Goal: Task Accomplishment & Management: Use online tool/utility

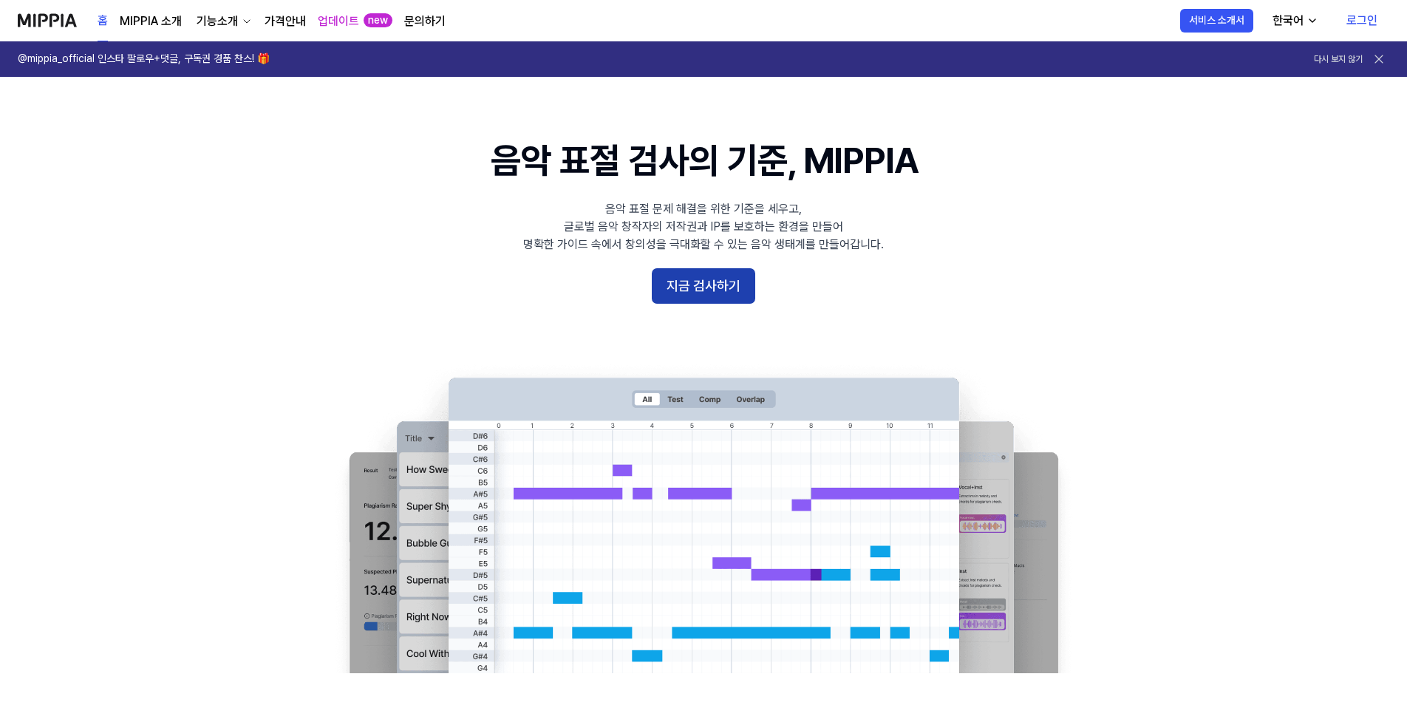
drag, startPoint x: 0, startPoint y: 0, endPoint x: 729, endPoint y: 291, distance: 785.3
click at [729, 291] on button "지금 검사하기" at bounding box center [703, 285] width 103 height 35
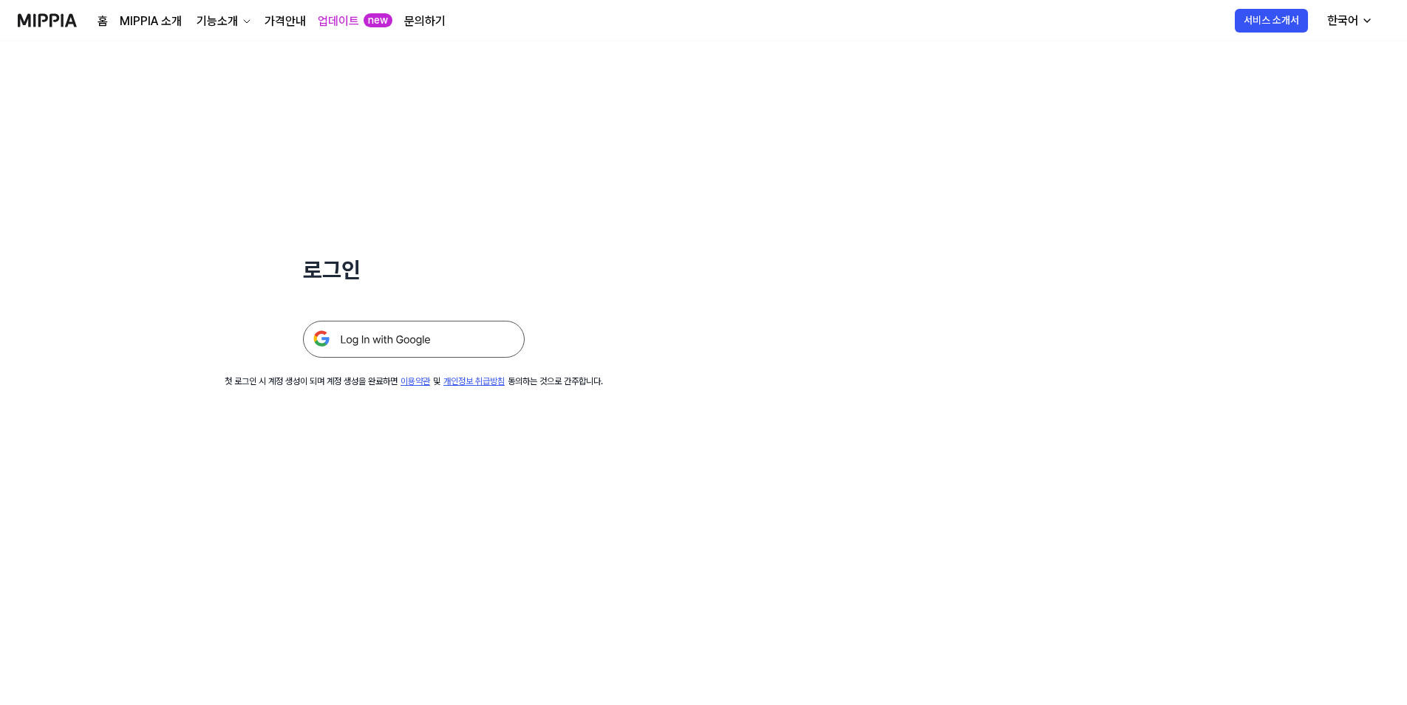
click at [448, 341] on img at bounding box center [414, 339] width 222 height 37
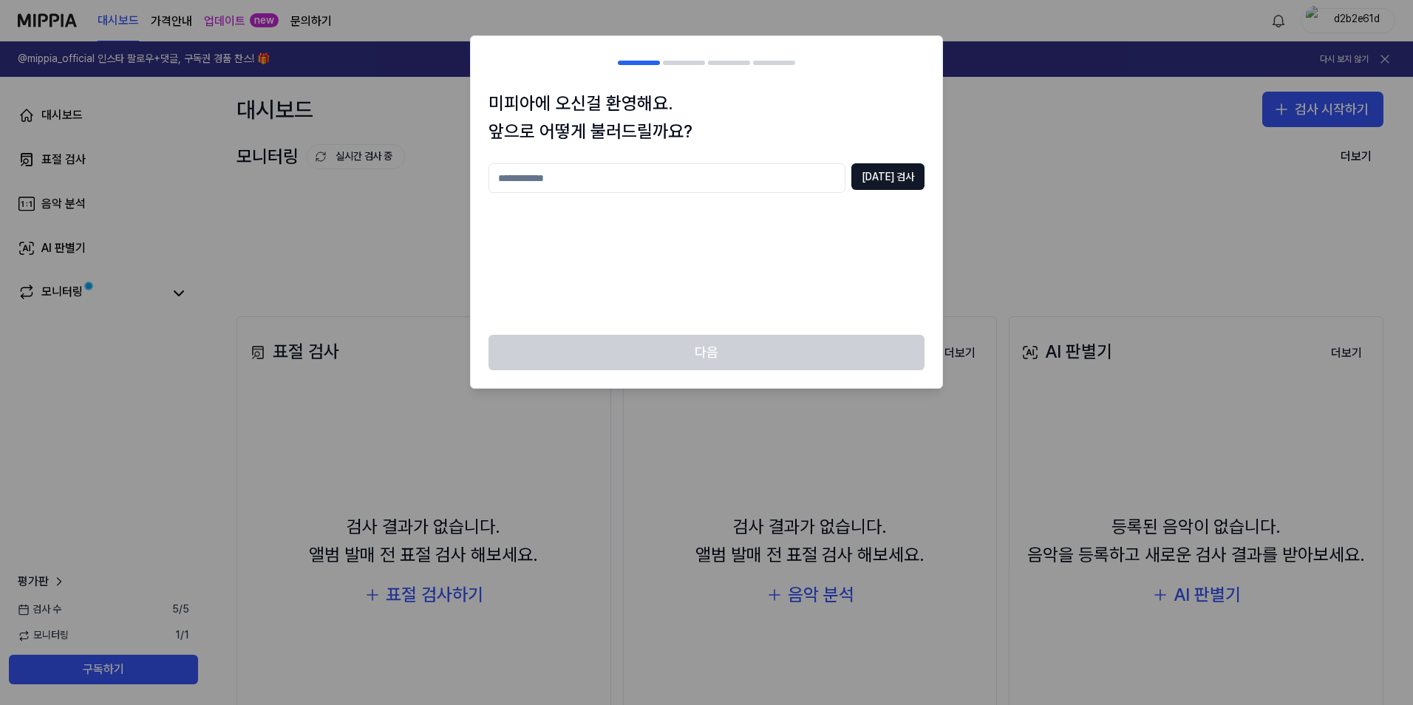
click at [618, 183] on input "text" at bounding box center [666, 178] width 357 height 30
type input "*"
type input "******"
click at [910, 177] on button "중복 검사" at bounding box center [887, 176] width 73 height 27
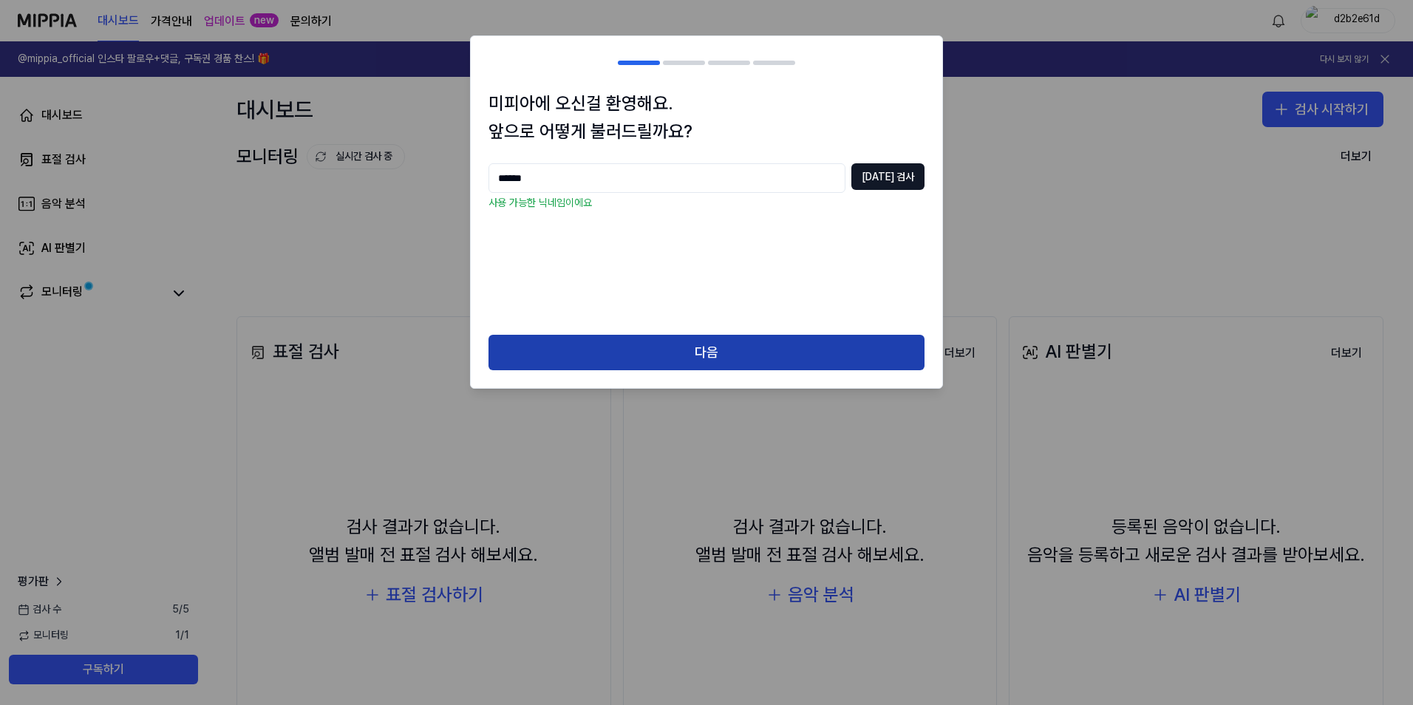
click at [709, 338] on button "다음" at bounding box center [706, 352] width 436 height 35
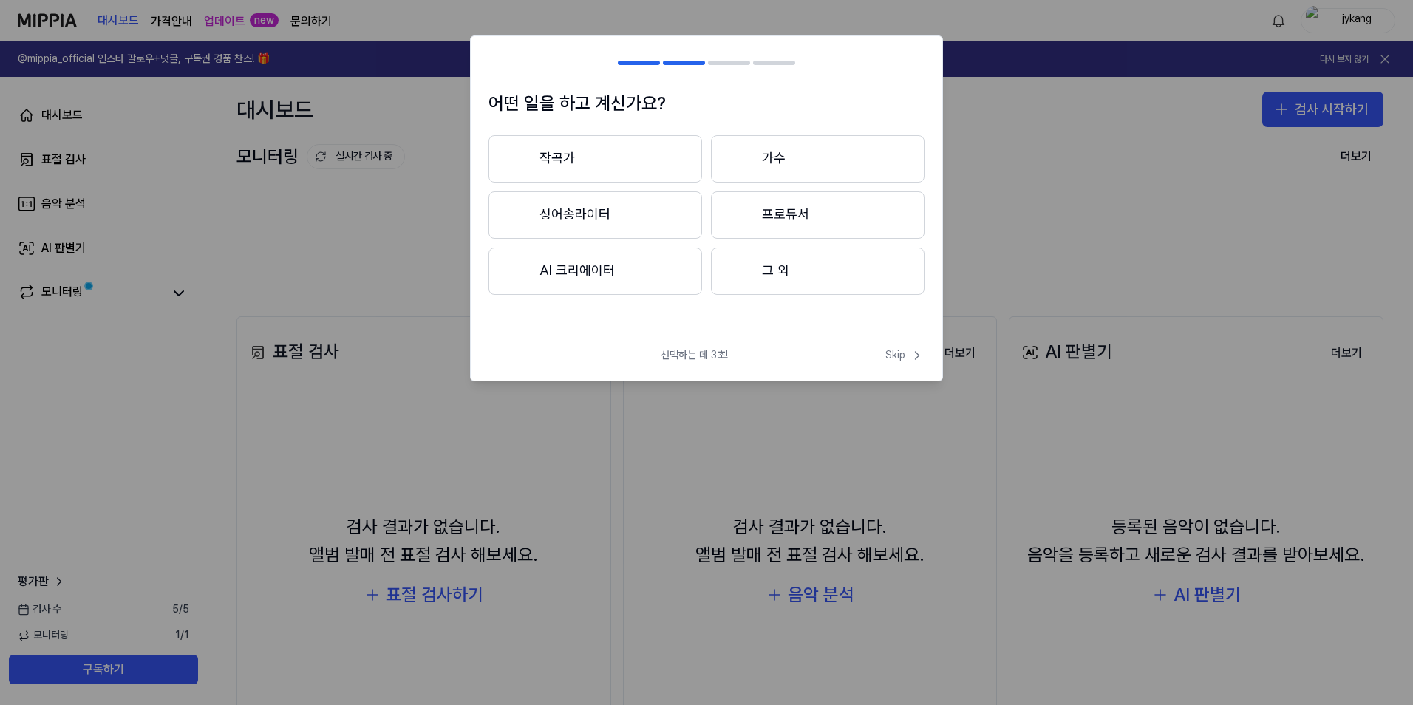
click at [801, 267] on button "그 외" at bounding box center [818, 271] width 214 height 47
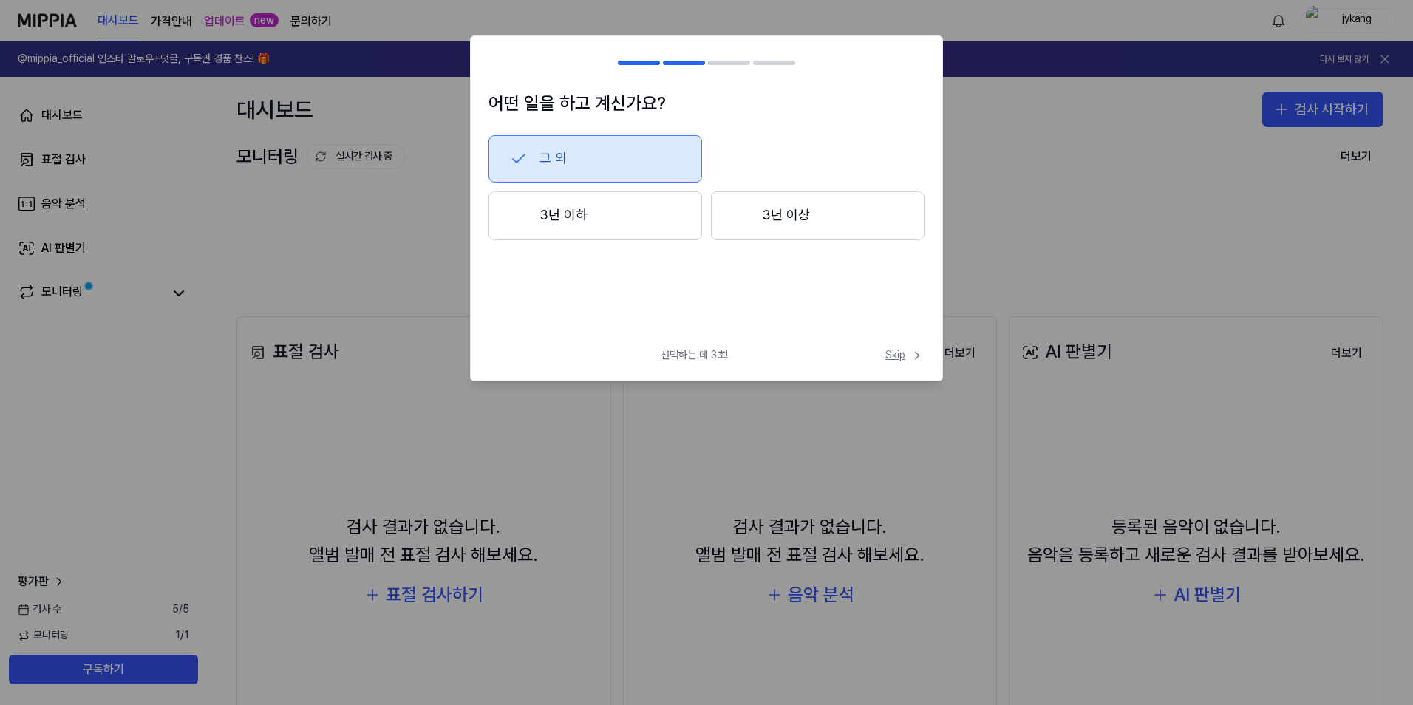
click at [890, 351] on span "Skip" at bounding box center [904, 355] width 39 height 15
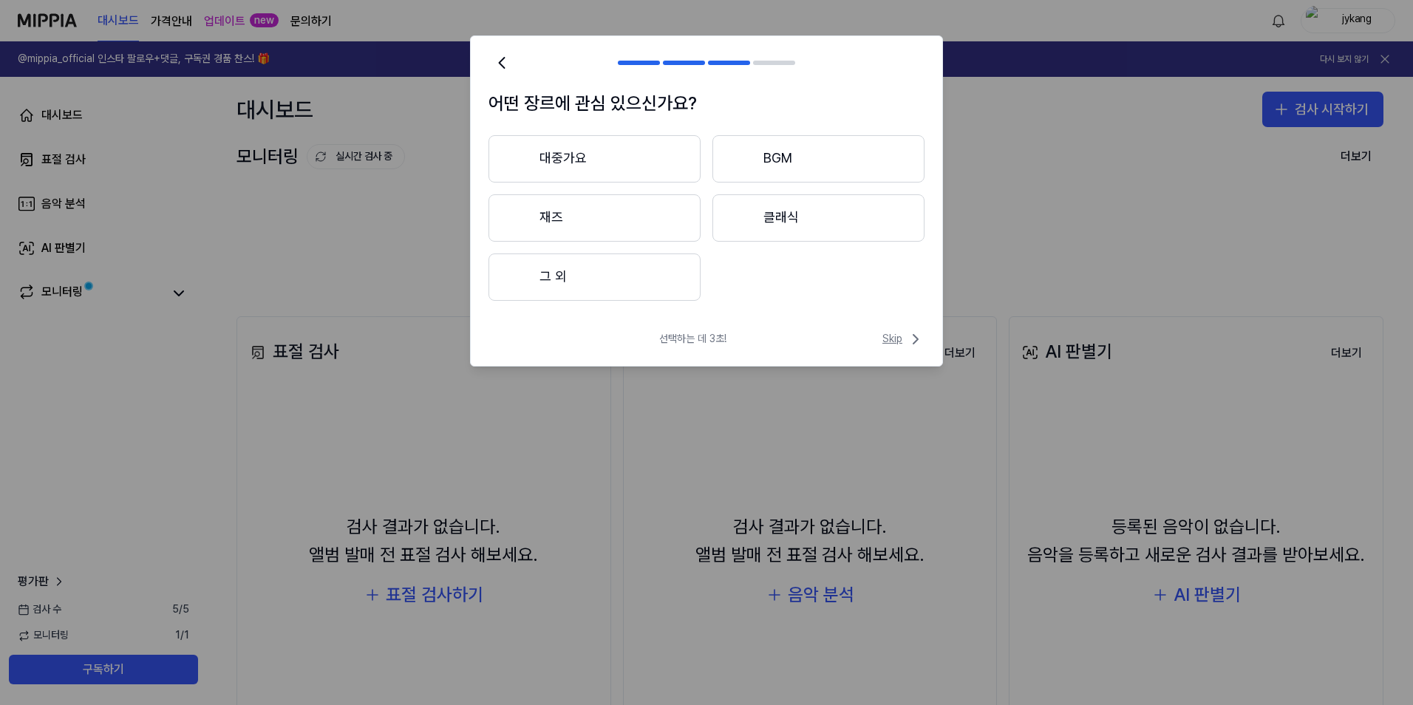
click at [906, 339] on span "Skip" at bounding box center [903, 339] width 42 height 18
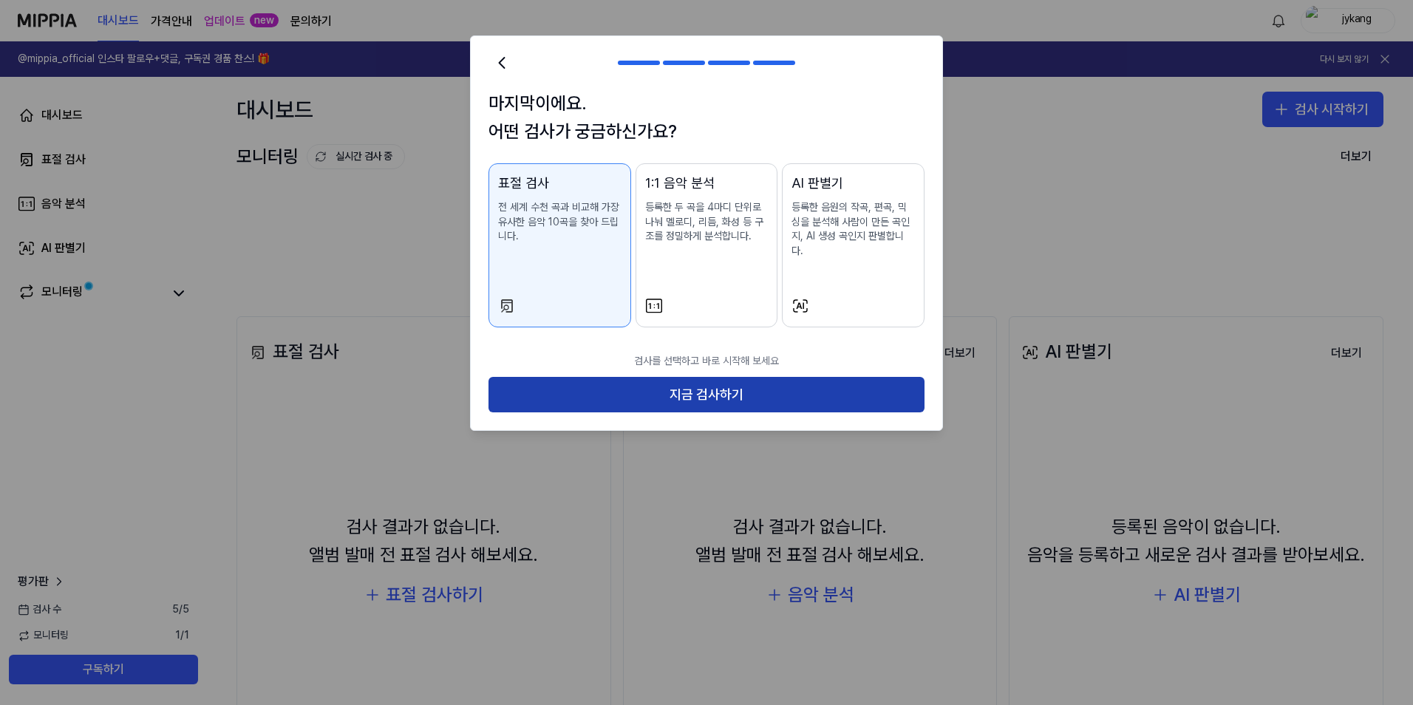
click at [674, 377] on button "지금 검사하기" at bounding box center [706, 394] width 436 height 35
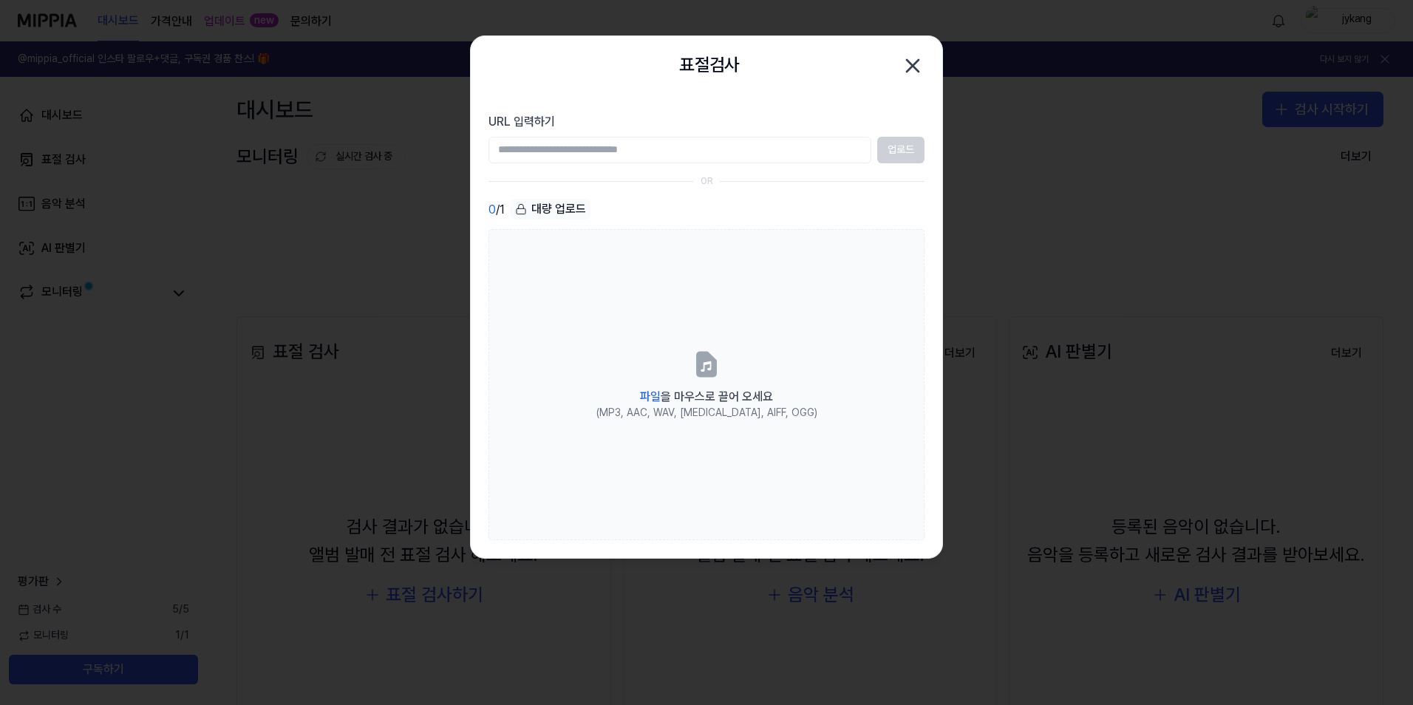
click at [610, 154] on input "URL 입력하기" at bounding box center [679, 150] width 383 height 27
click at [831, 171] on section "URL 입력하기 업로드 OR 0 / 1 대량 업로드 파일 을 마우스로 끌어 오세요 (MP3, AAC, WAV, FLAC, AIFF, OGG)" at bounding box center [706, 326] width 471 height 463
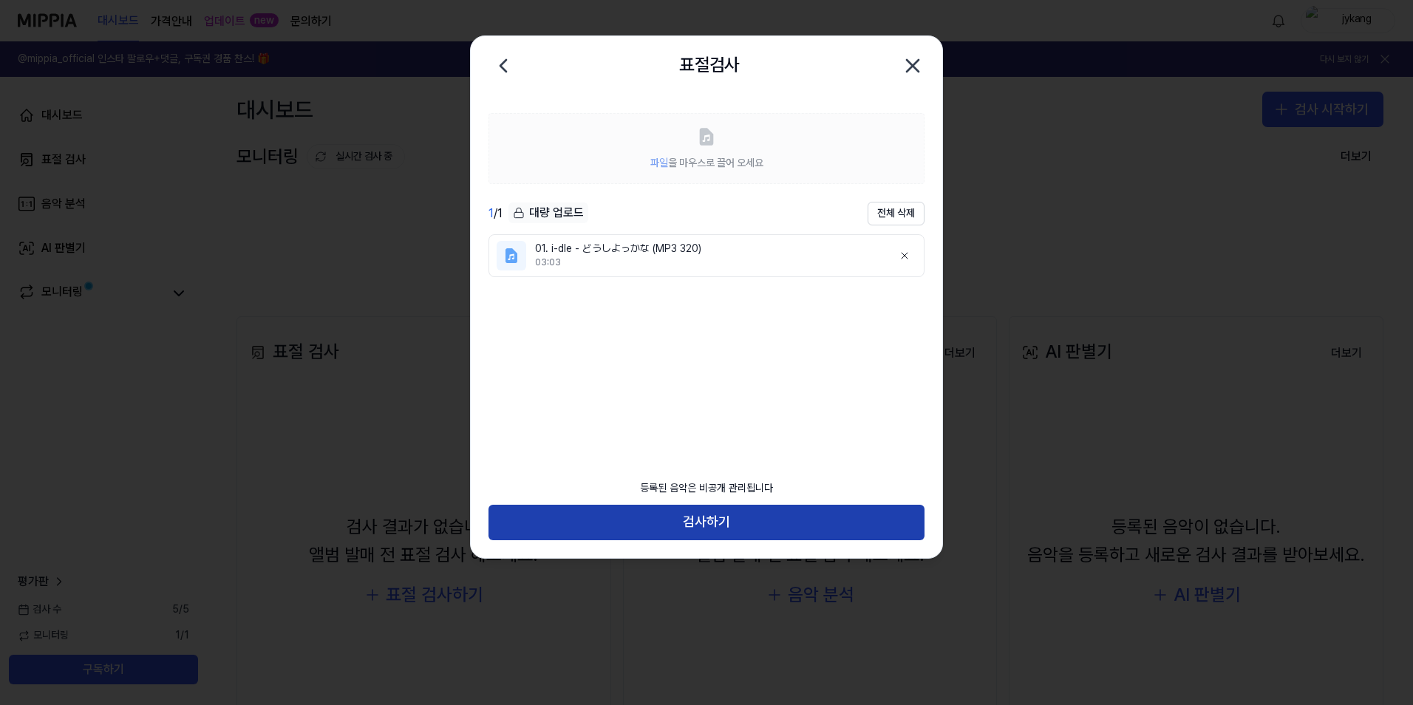
click at [741, 524] on button "검사하기" at bounding box center [706, 522] width 436 height 35
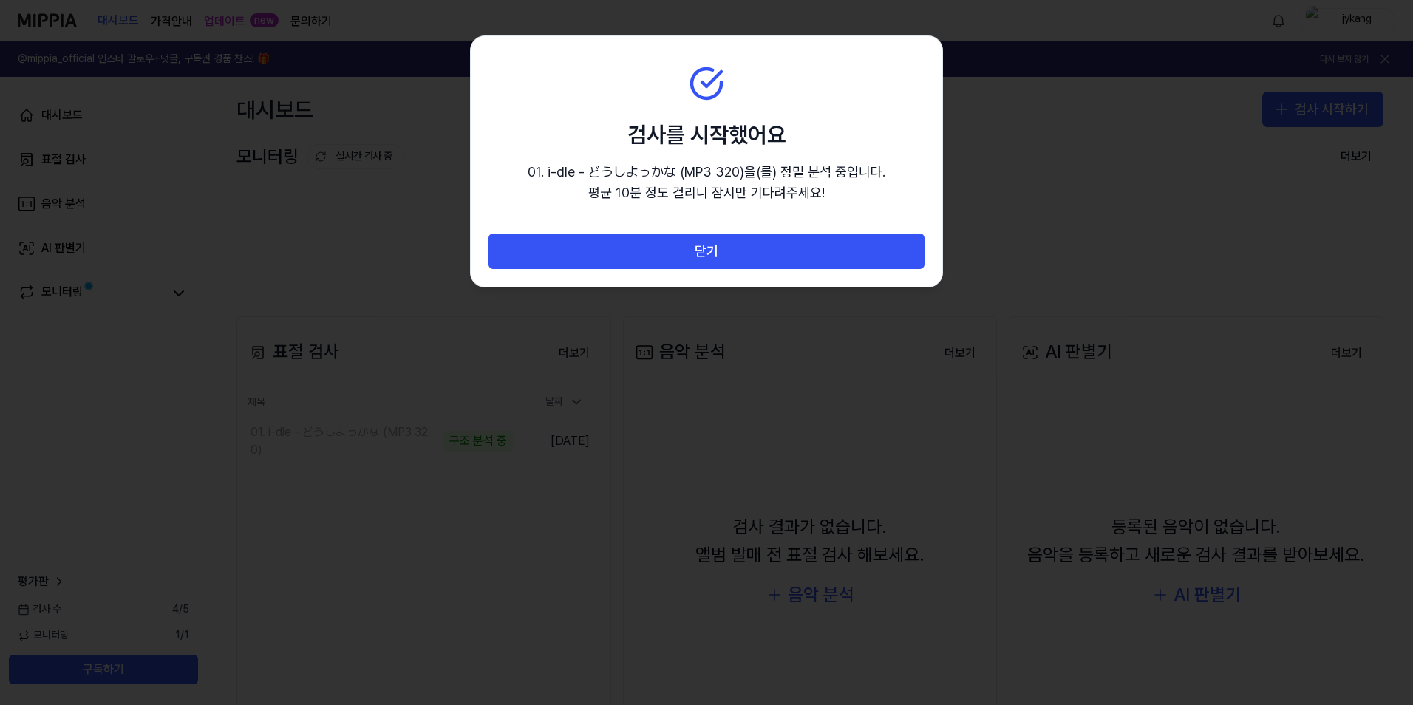
click at [785, 64] on section "검사를 시작했어요 01. i-dle - どうしよっかな (MP3 320) 을(를) 정밀 분석 중입니다. 평균 10분 정도 걸리니 잠시만 기다려주…" at bounding box center [706, 135] width 471 height 198
click at [831, 366] on div at bounding box center [706, 352] width 1413 height 705
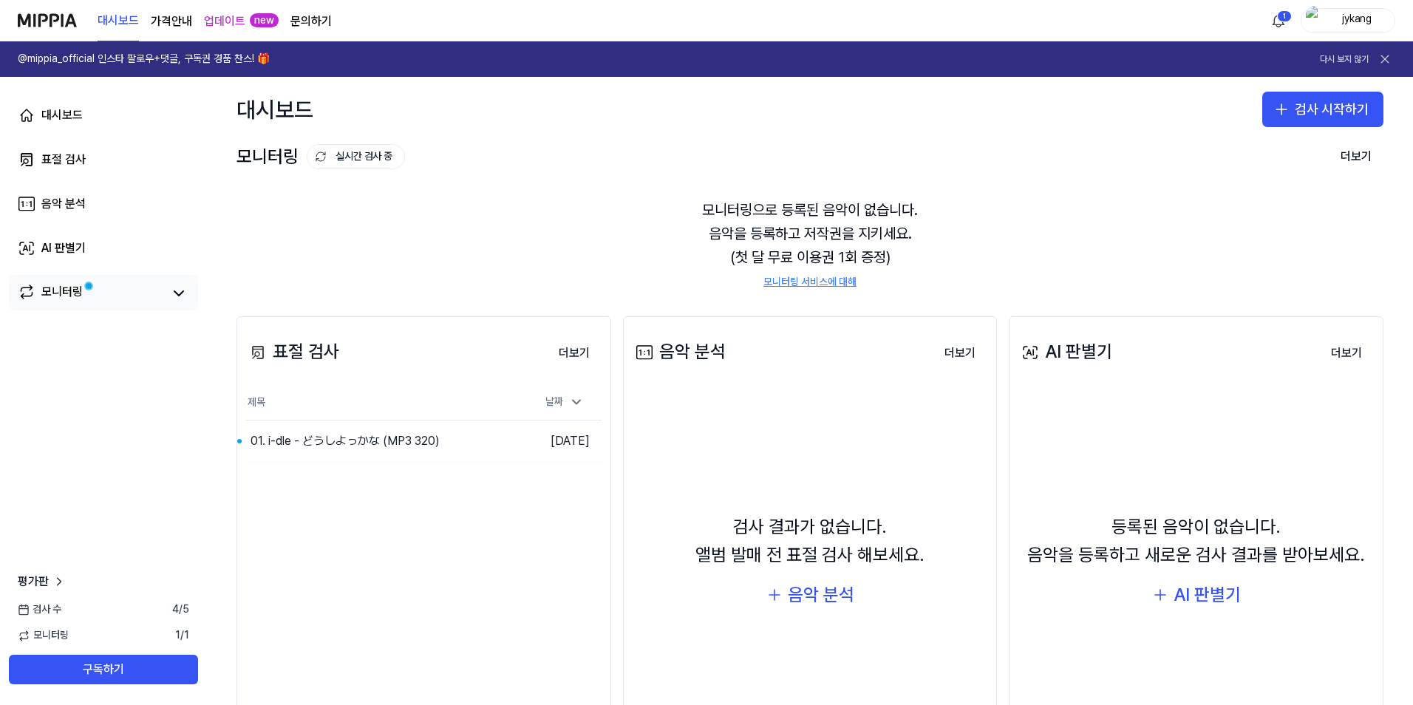
click at [75, 301] on div "모니터링" at bounding box center [61, 293] width 41 height 21
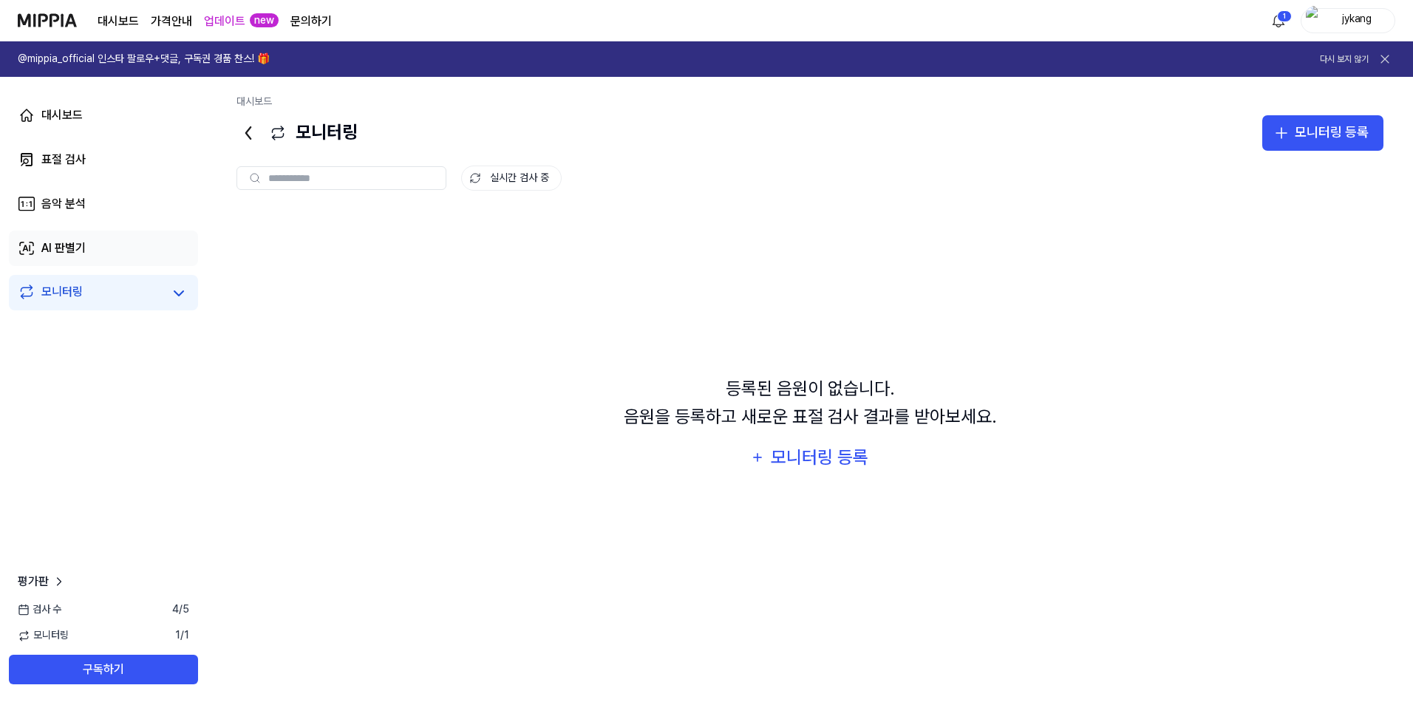
click at [77, 246] on div "AI 판별기" at bounding box center [63, 248] width 44 height 18
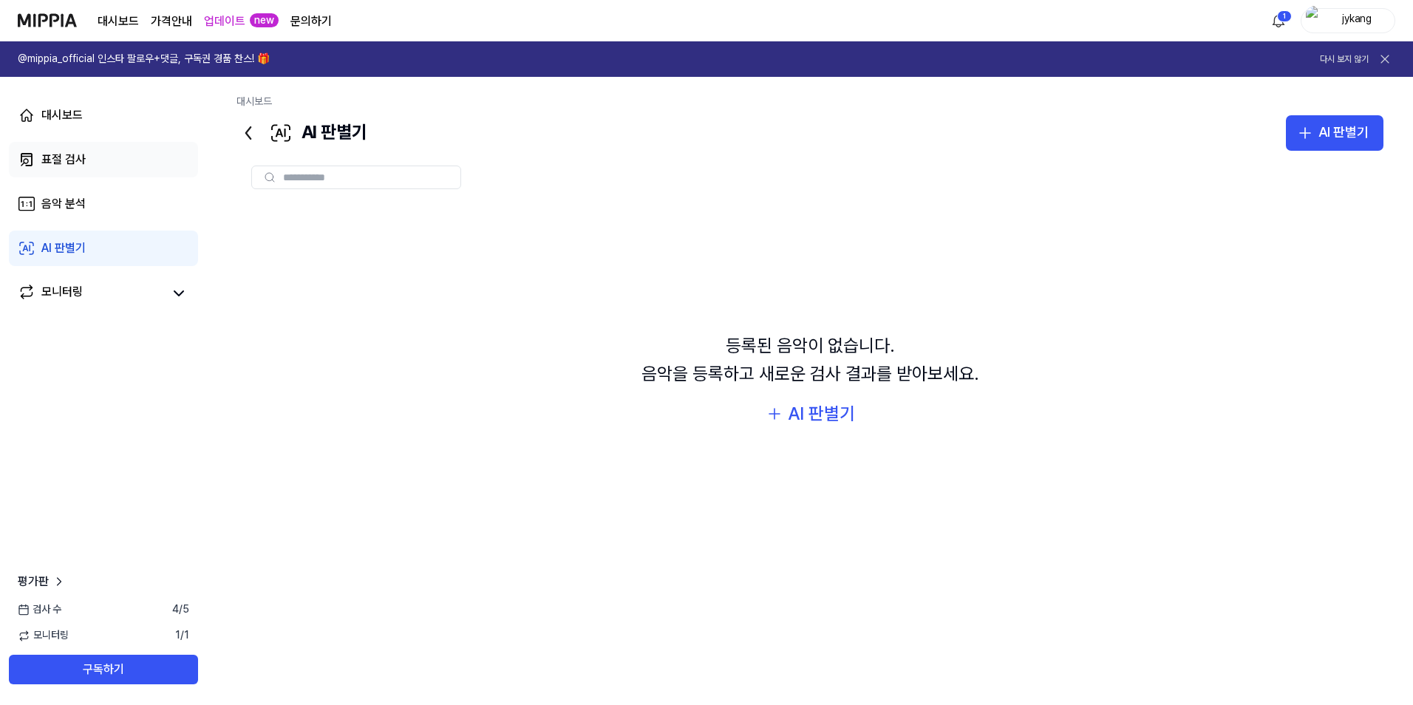
click at [75, 163] on div "표절 검사" at bounding box center [63, 160] width 44 height 18
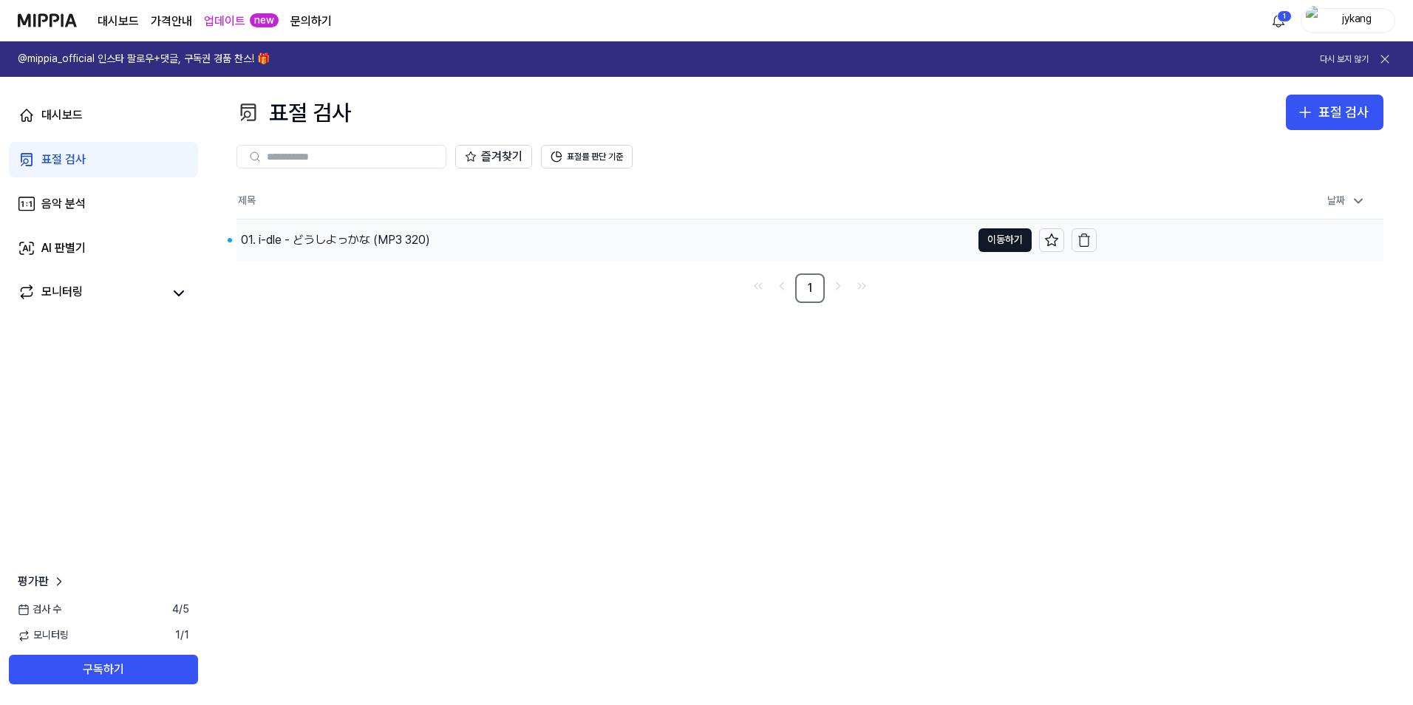
click at [358, 242] on div "01. i-dle - どうしよっかな (MP3 320)" at bounding box center [335, 240] width 189 height 18
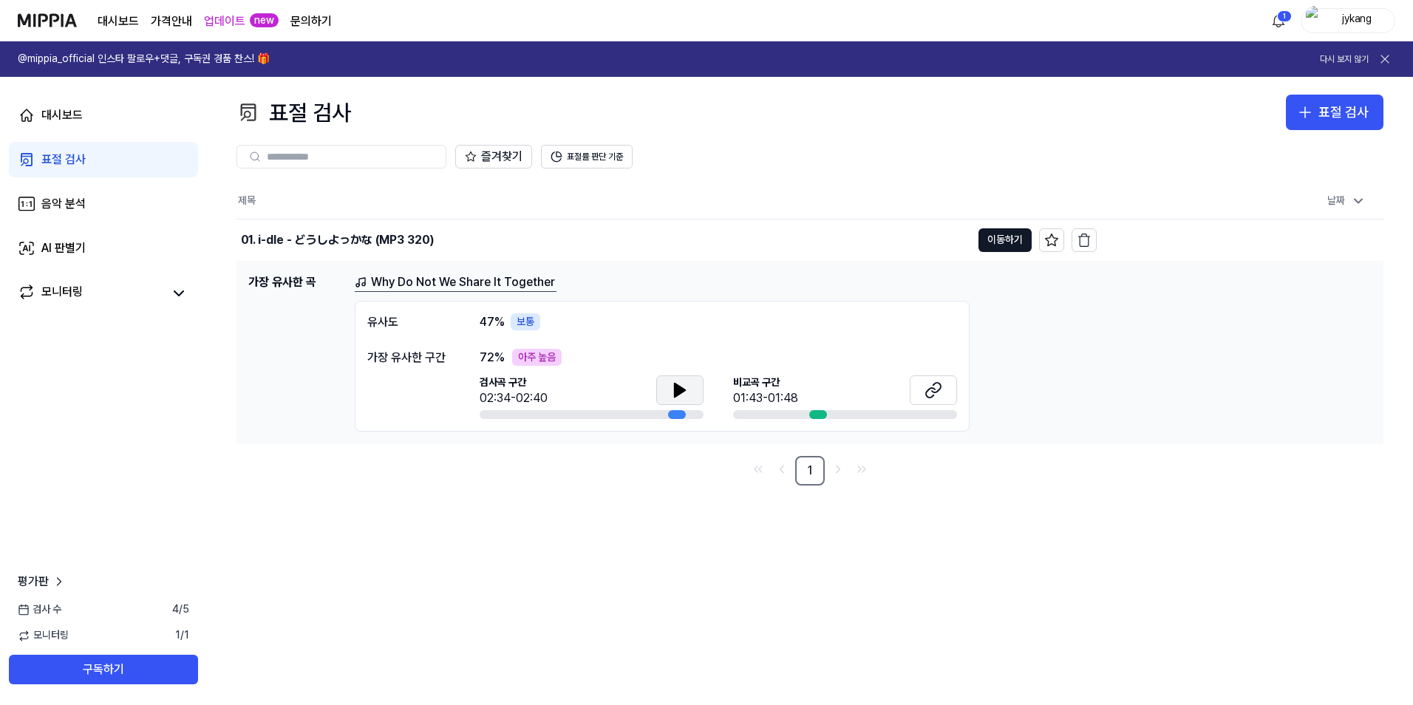
click at [695, 390] on button at bounding box center [679, 390] width 47 height 30
click at [929, 392] on icon at bounding box center [933, 390] width 18 height 18
click at [681, 386] on icon at bounding box center [680, 390] width 18 height 18
click at [432, 244] on div "01. i-dle - どうしよっかな (MP3 320)" at bounding box center [337, 240] width 193 height 18
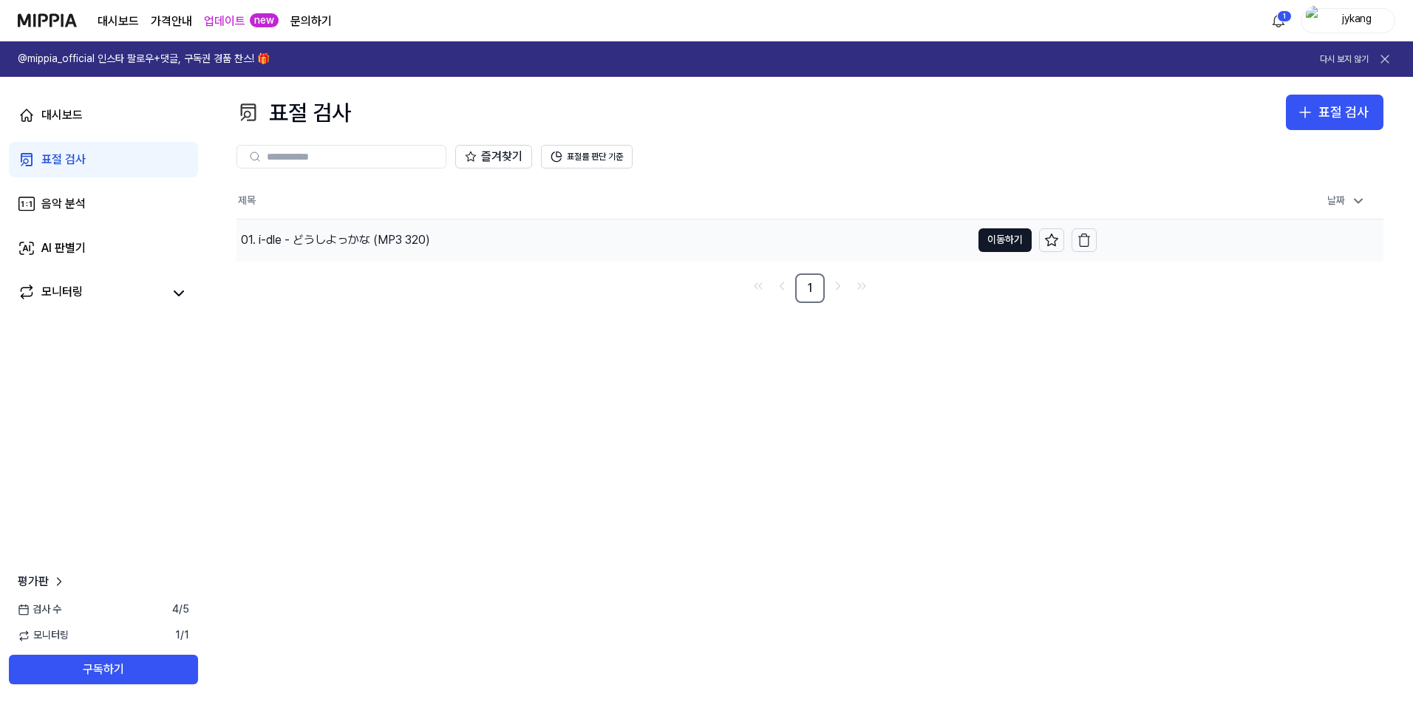
click at [432, 244] on div "01. i-dle - どうしよっかな (MP3 320)" at bounding box center [603, 239] width 734 height 41
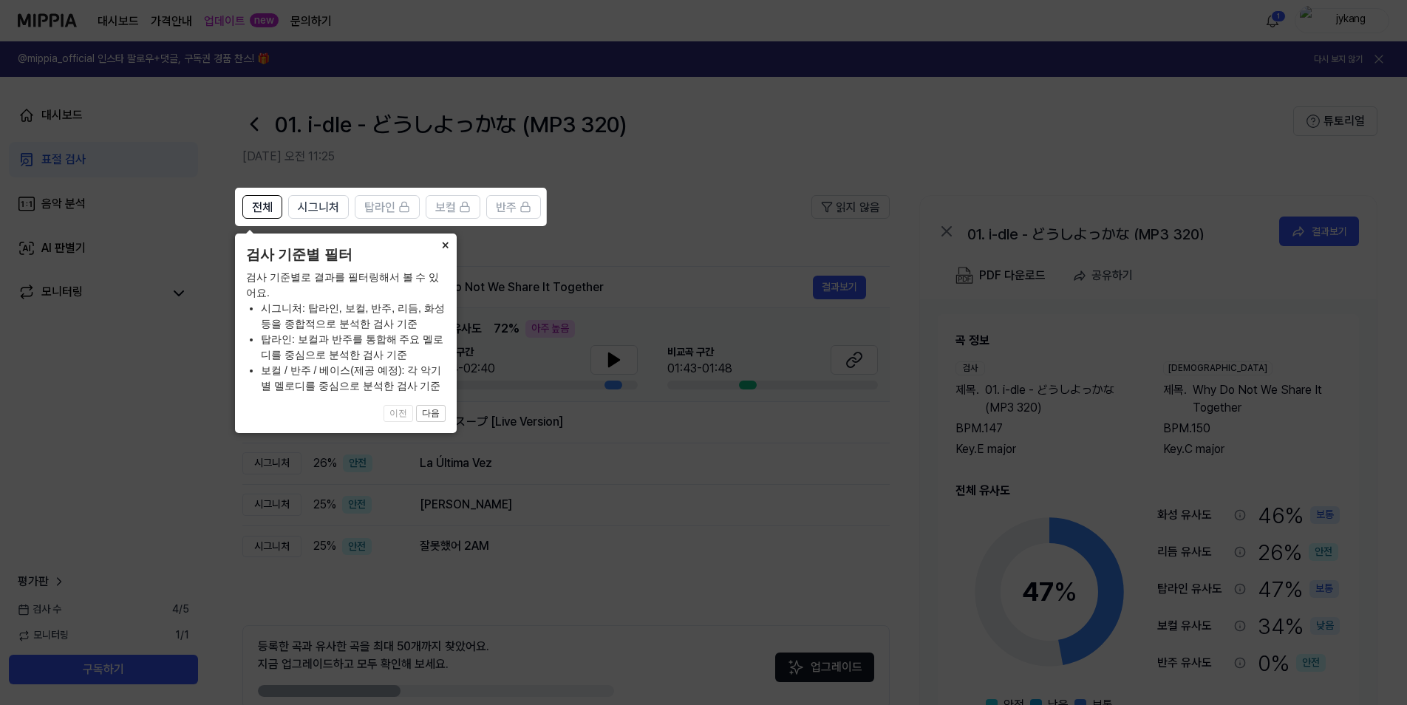
click at [434, 242] on button "×" at bounding box center [445, 243] width 24 height 21
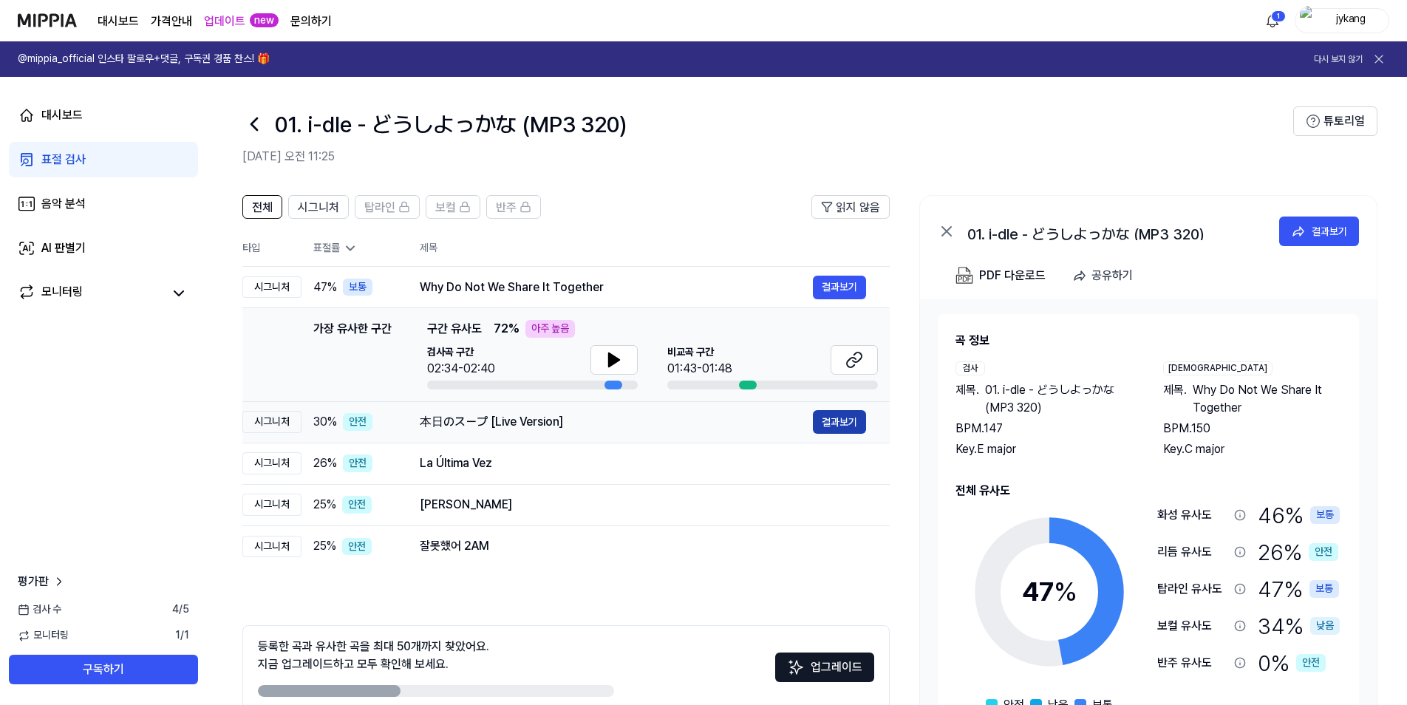
click at [834, 425] on button "결과보기" at bounding box center [839, 422] width 53 height 24
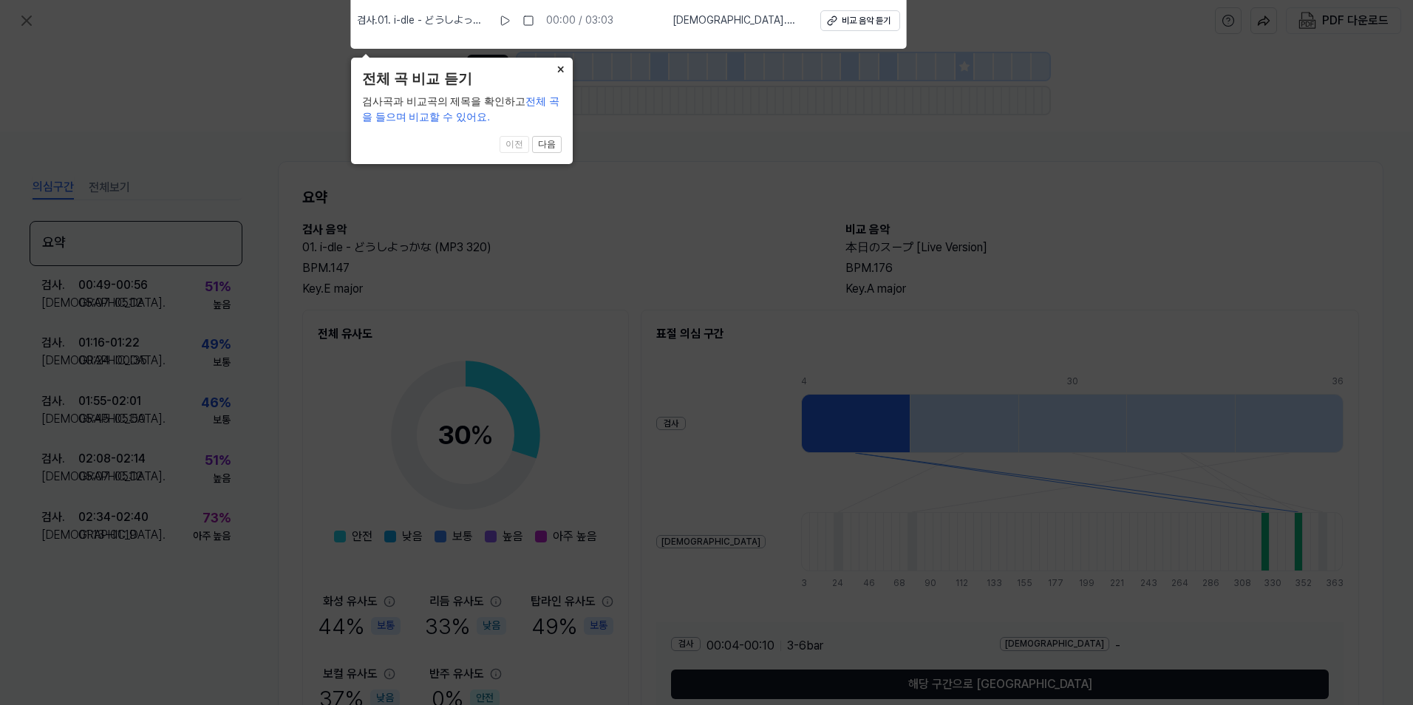
click at [752, 132] on icon at bounding box center [706, 349] width 1413 height 712
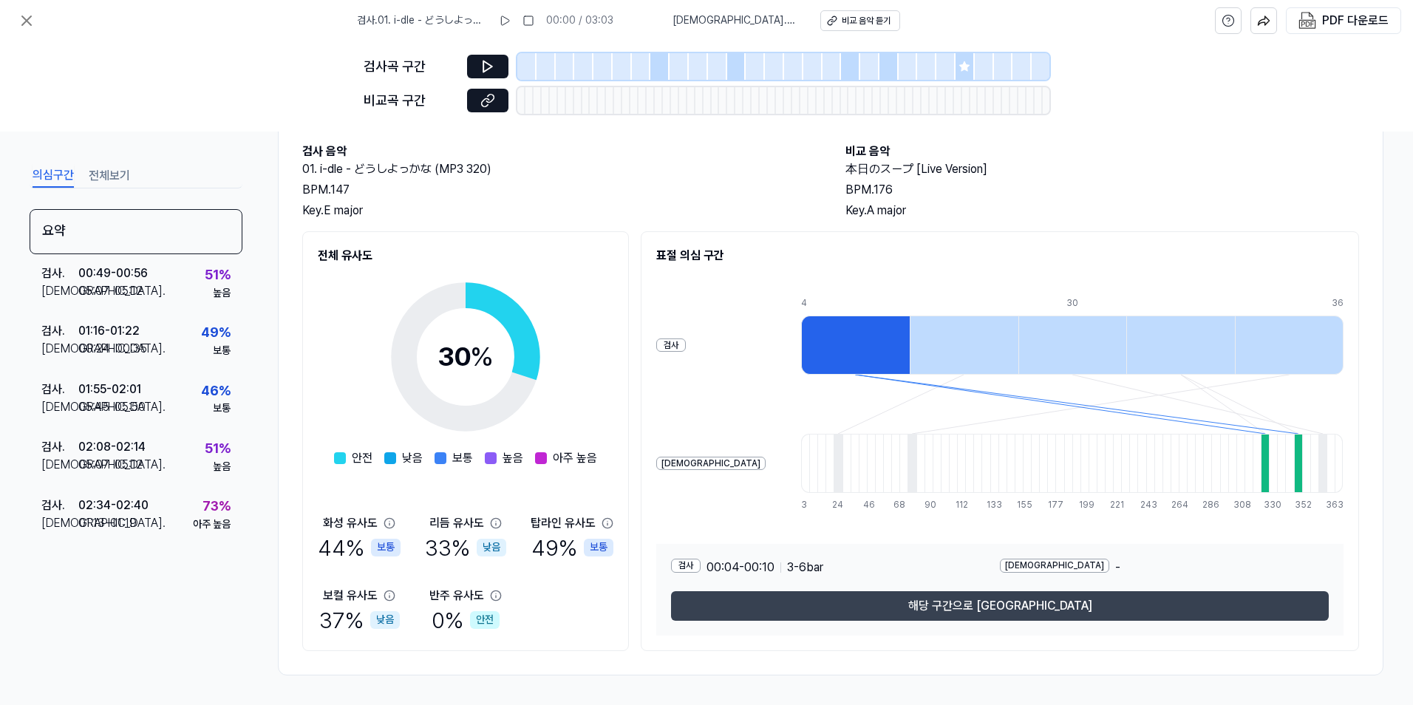
click at [837, 595] on button "해당 구간으로 [GEOGRAPHIC_DATA]" at bounding box center [1000, 606] width 658 height 30
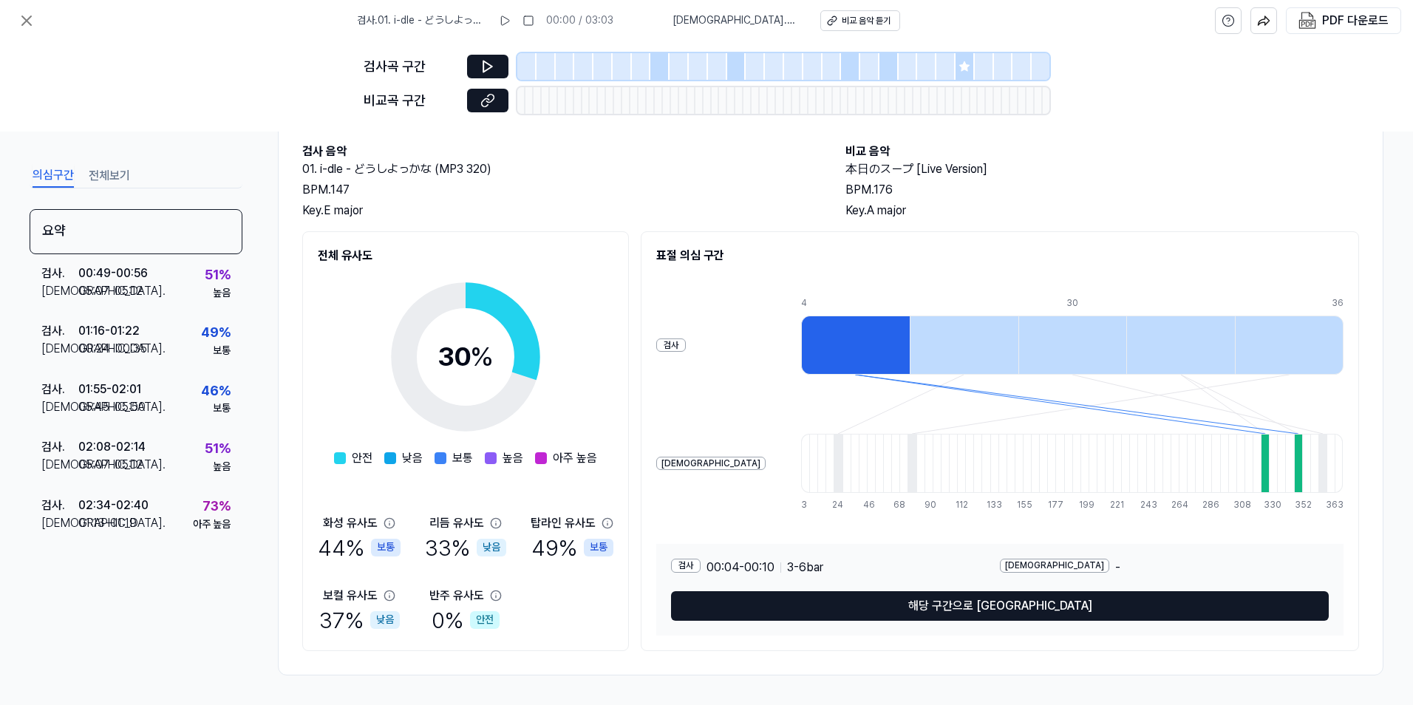
scroll to position [278, 0]
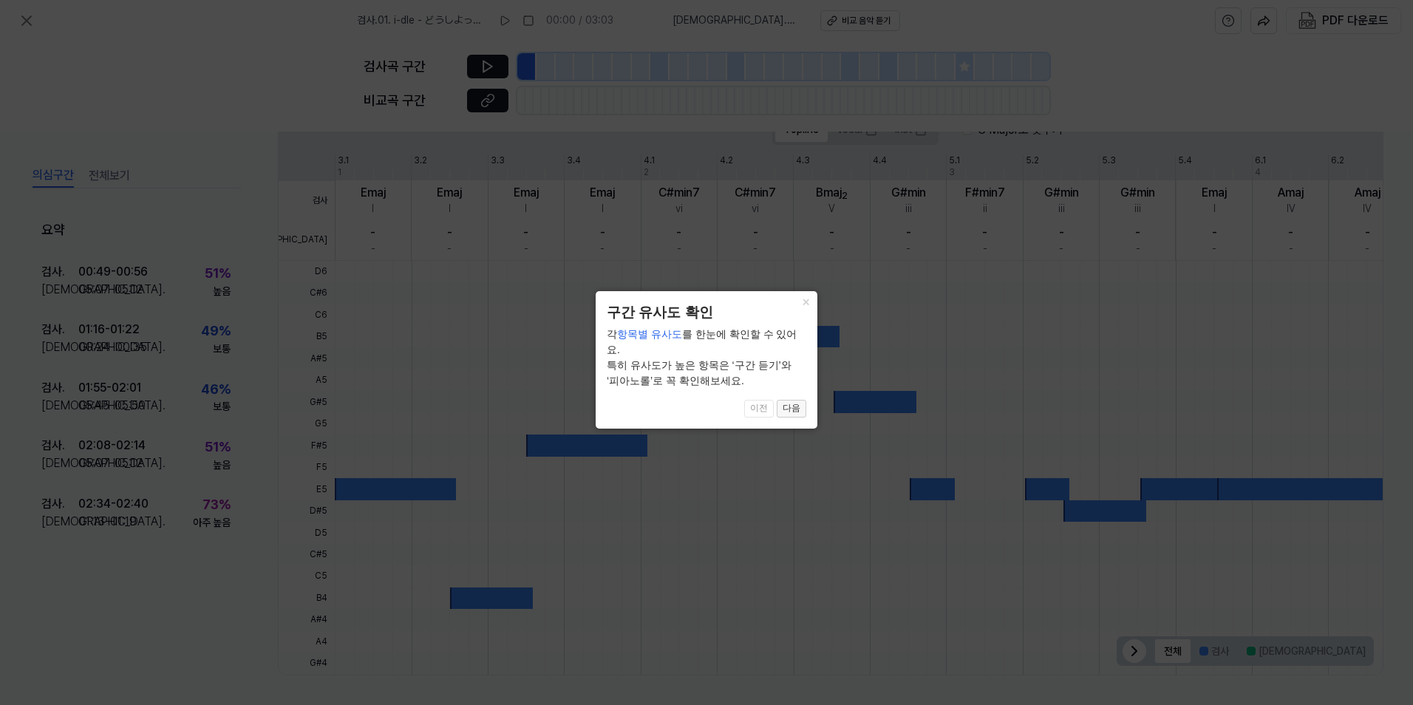
click at [785, 400] on button "다음" at bounding box center [792, 409] width 30 height 18
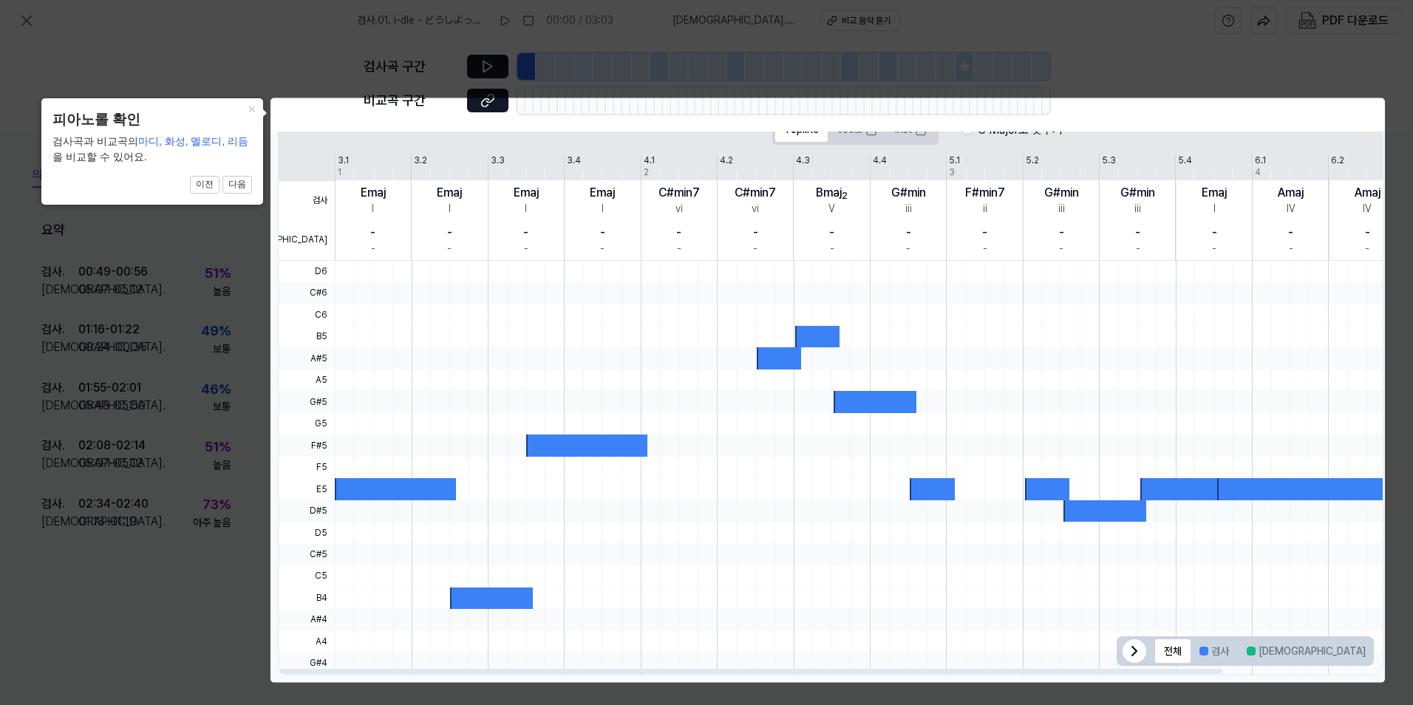
click at [1125, 652] on icon at bounding box center [1134, 651] width 18 height 18
click at [239, 180] on button "다음" at bounding box center [237, 185] width 30 height 18
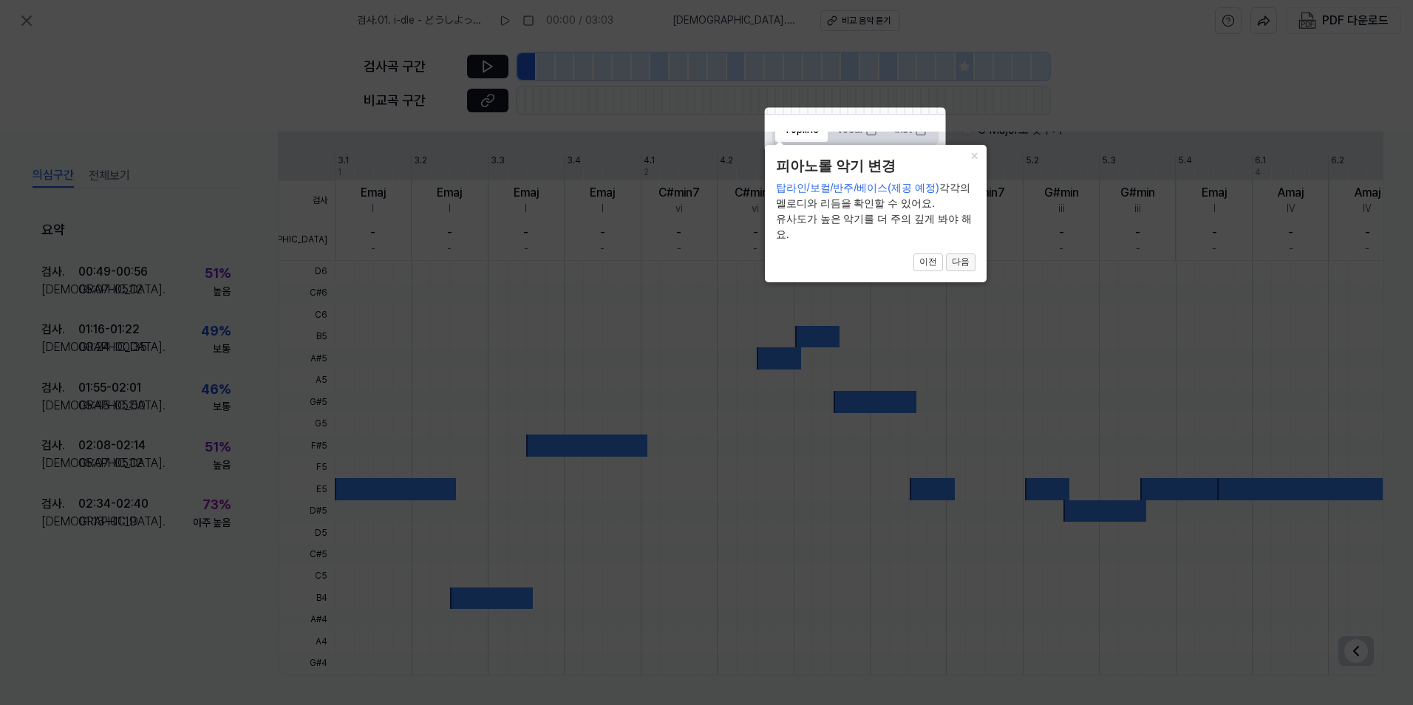
click at [962, 264] on button "다음" at bounding box center [961, 262] width 30 height 18
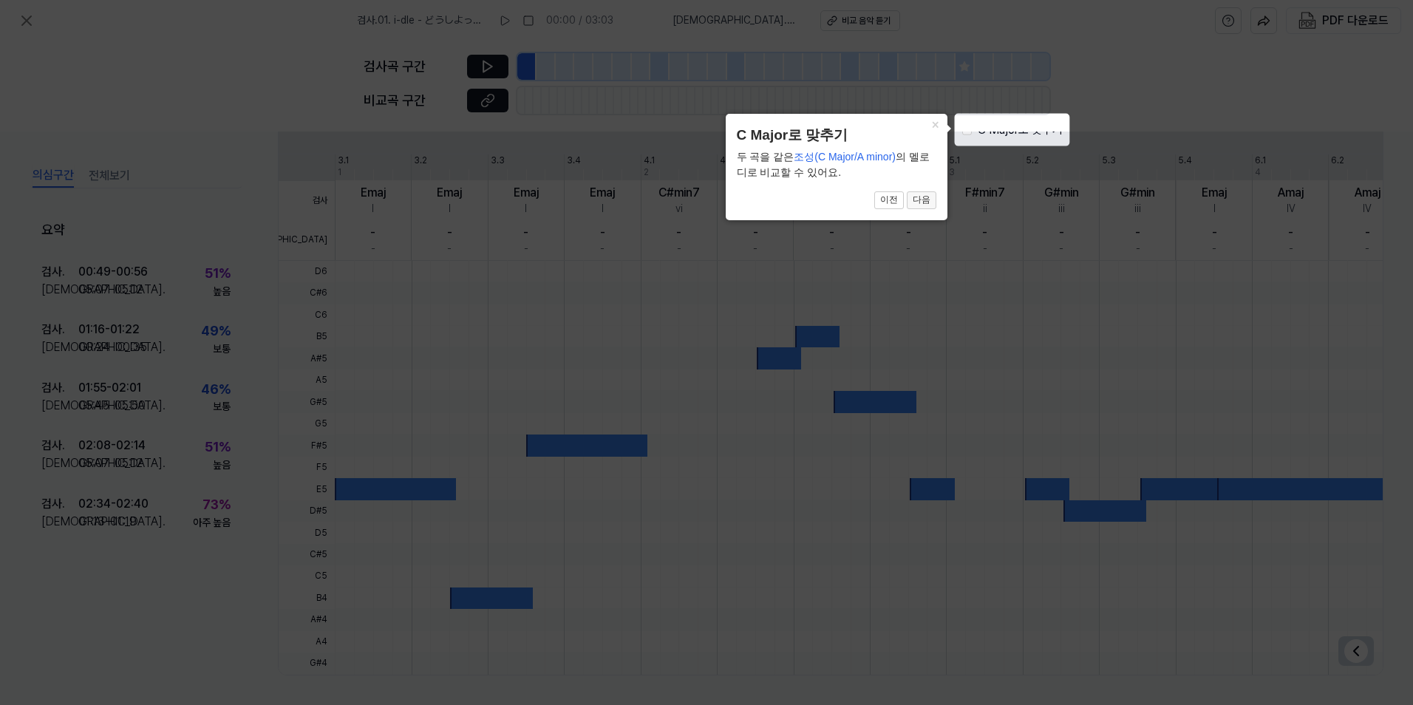
click at [918, 200] on button "다음" at bounding box center [922, 200] width 30 height 18
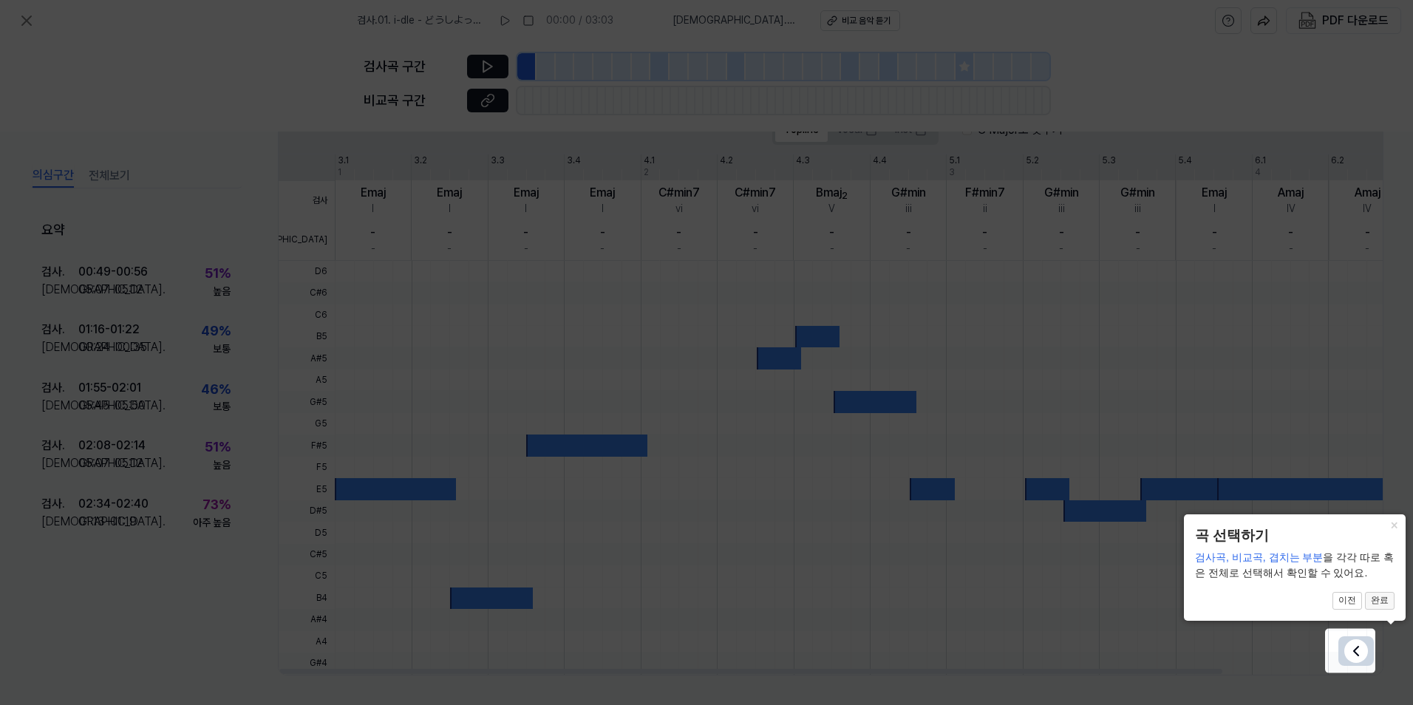
click at [1380, 606] on button "완료" at bounding box center [1380, 601] width 30 height 18
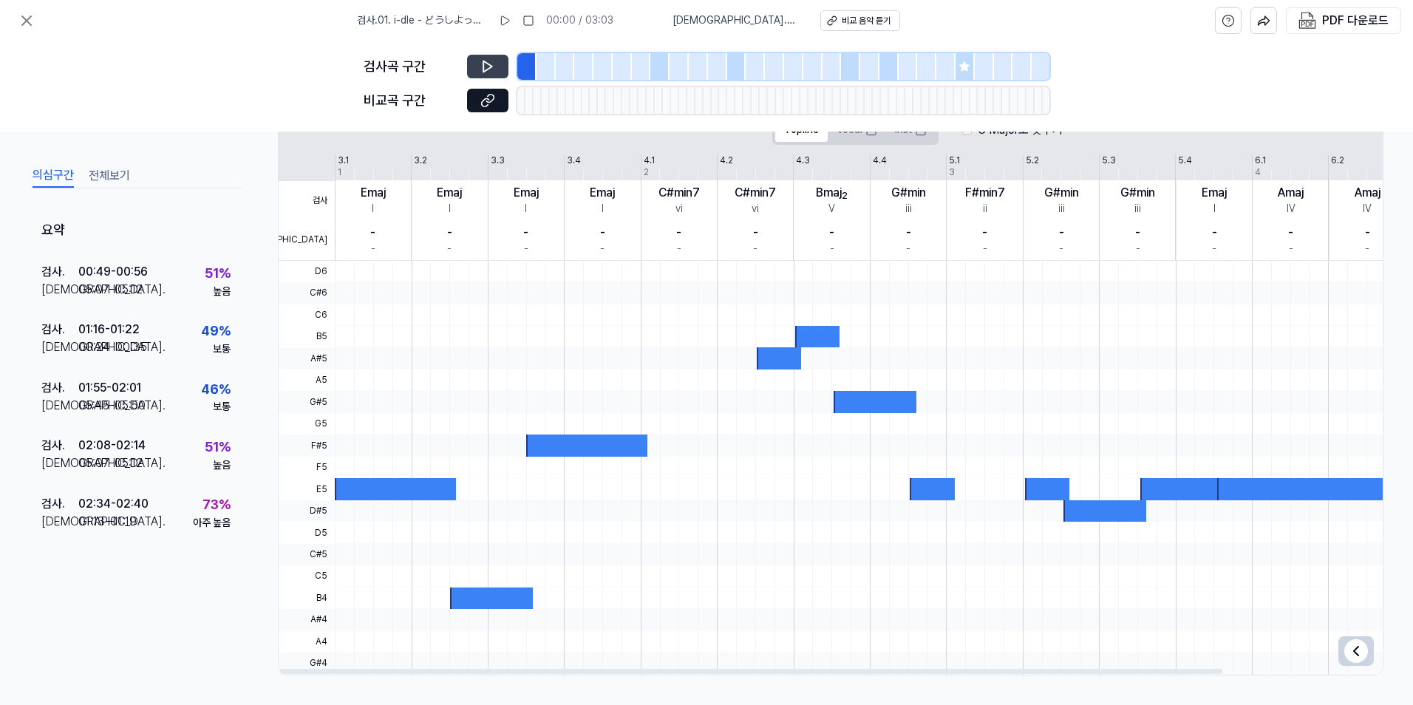
click at [480, 62] on button at bounding box center [487, 67] width 41 height 24
click at [497, 100] on button at bounding box center [487, 101] width 41 height 24
click at [467, 89] on button at bounding box center [487, 101] width 41 height 24
click at [482, 66] on icon at bounding box center [487, 66] width 15 height 15
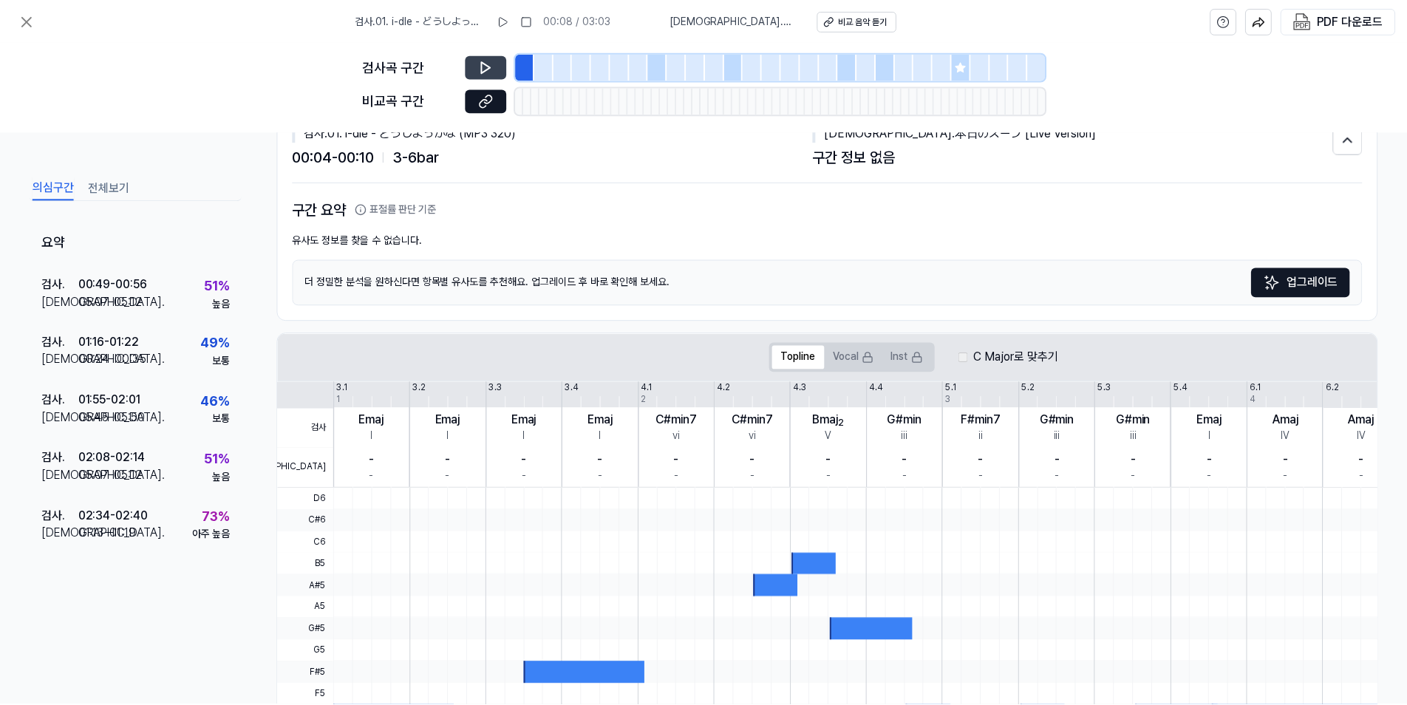
scroll to position [0, 0]
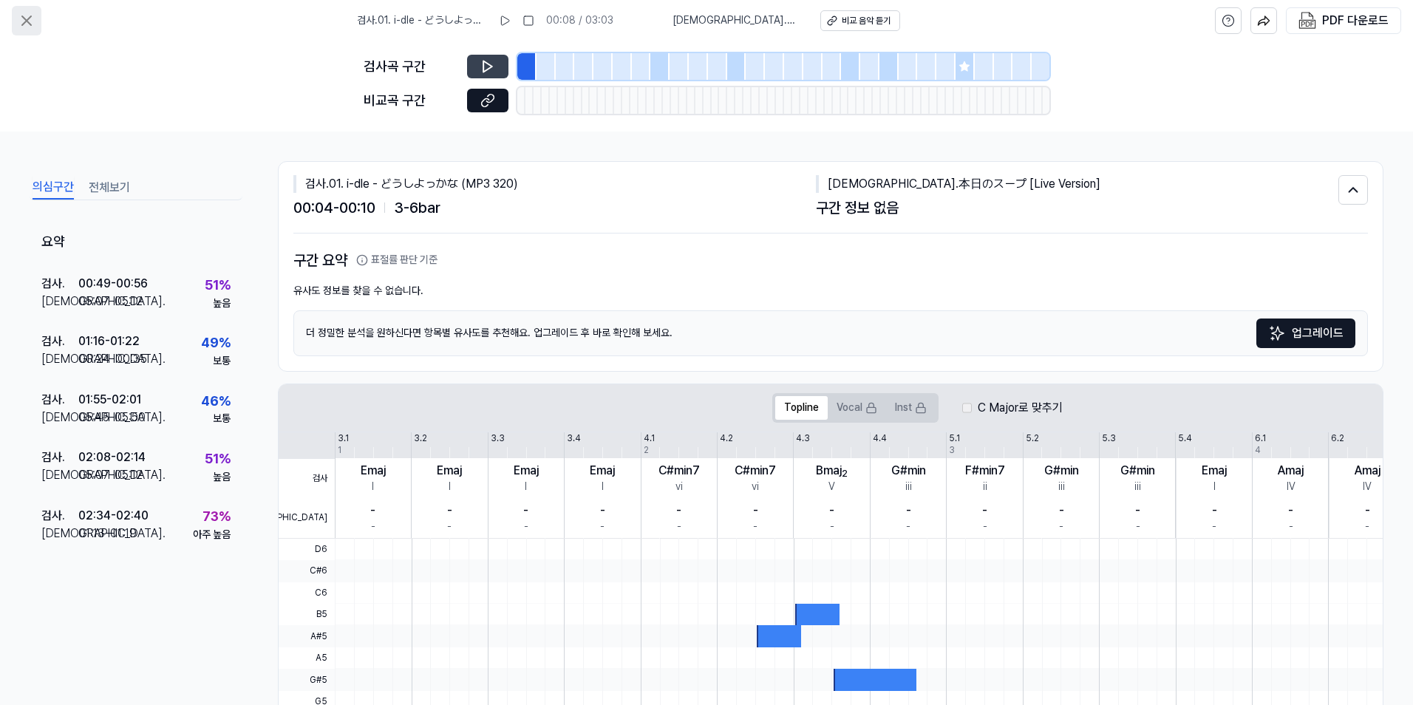
click at [30, 21] on icon at bounding box center [27, 21] width 18 height 18
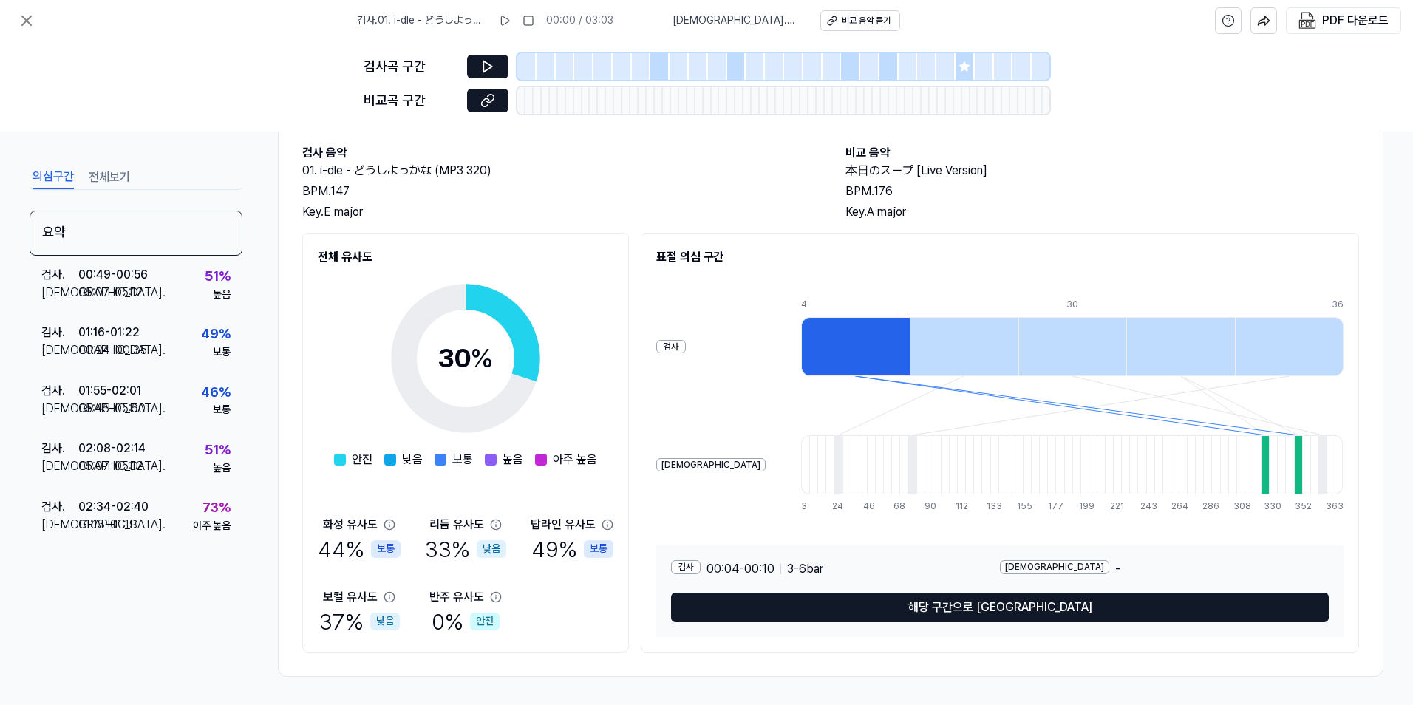
scroll to position [78, 0]
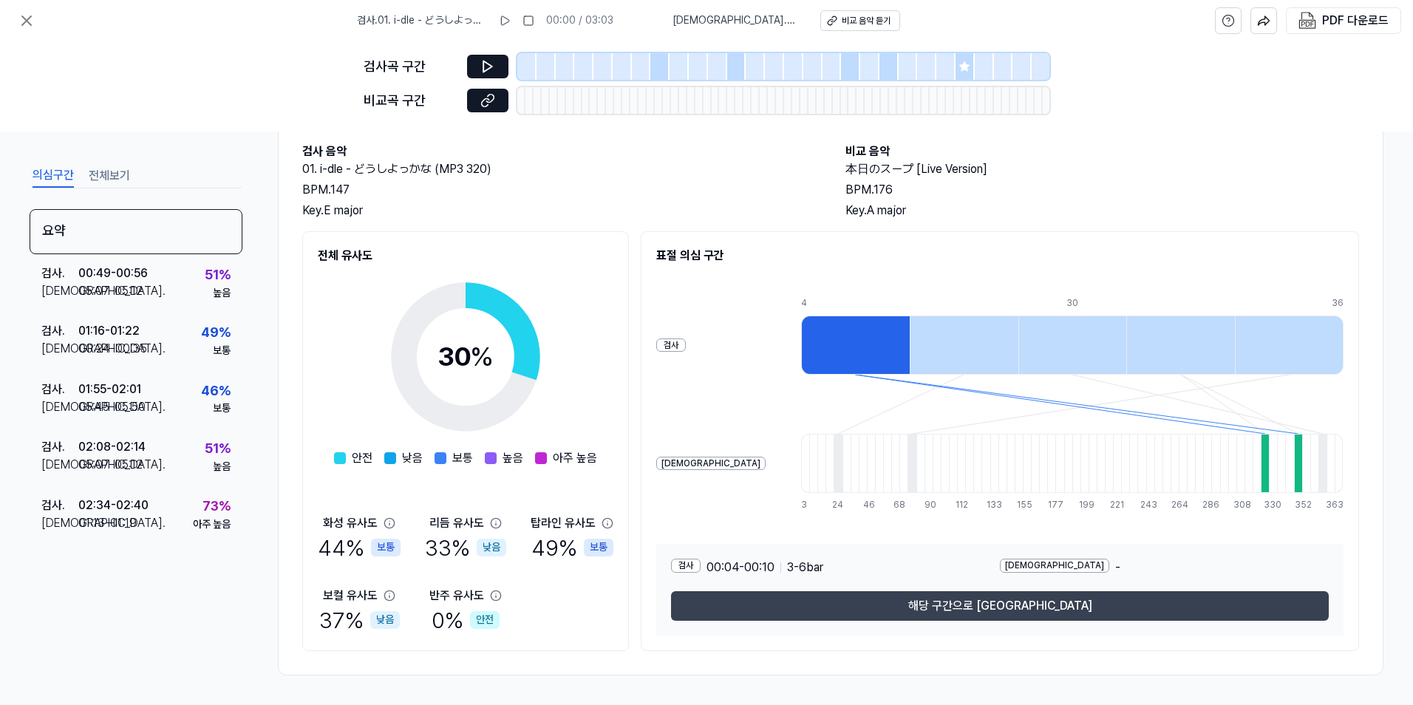
click at [874, 607] on button "해당 구간으로 [GEOGRAPHIC_DATA]" at bounding box center [1000, 606] width 658 height 30
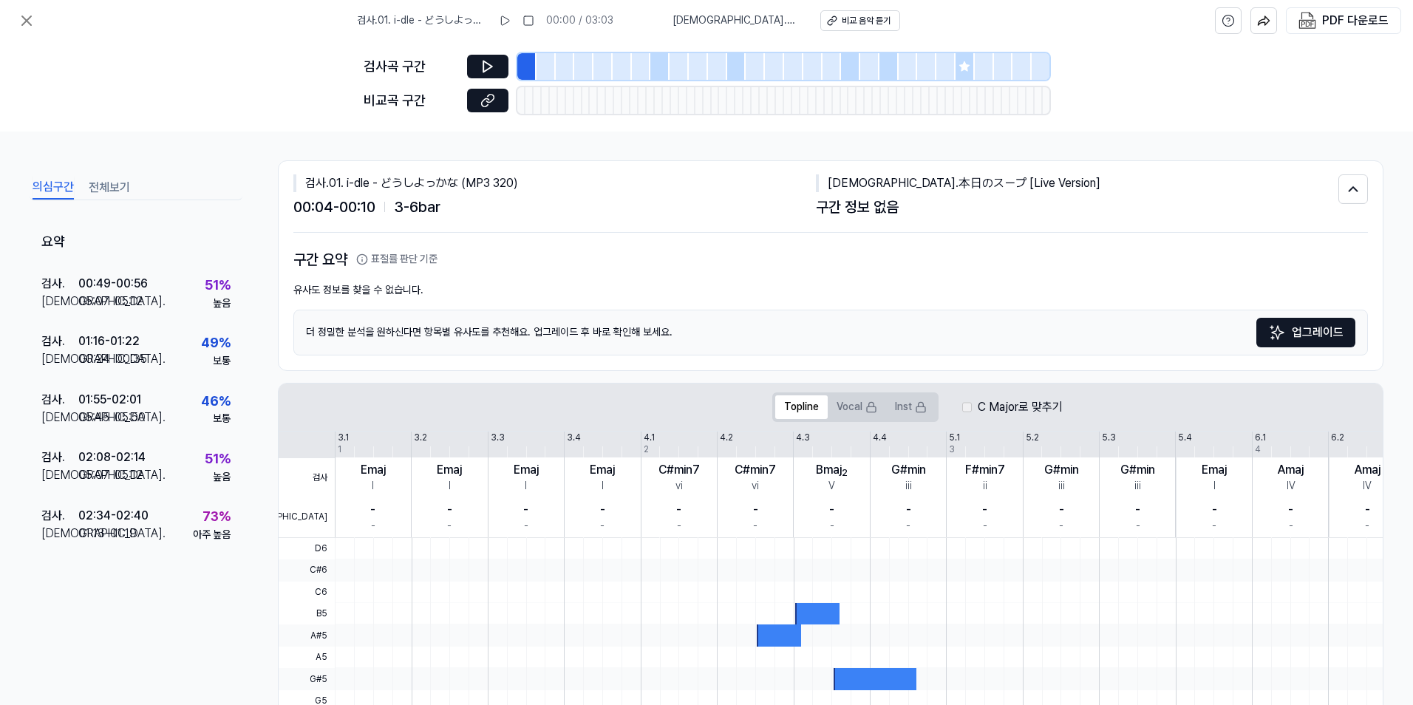
scroll to position [0, 0]
click at [849, 23] on div "비교 음악 듣기" at bounding box center [866, 21] width 49 height 13
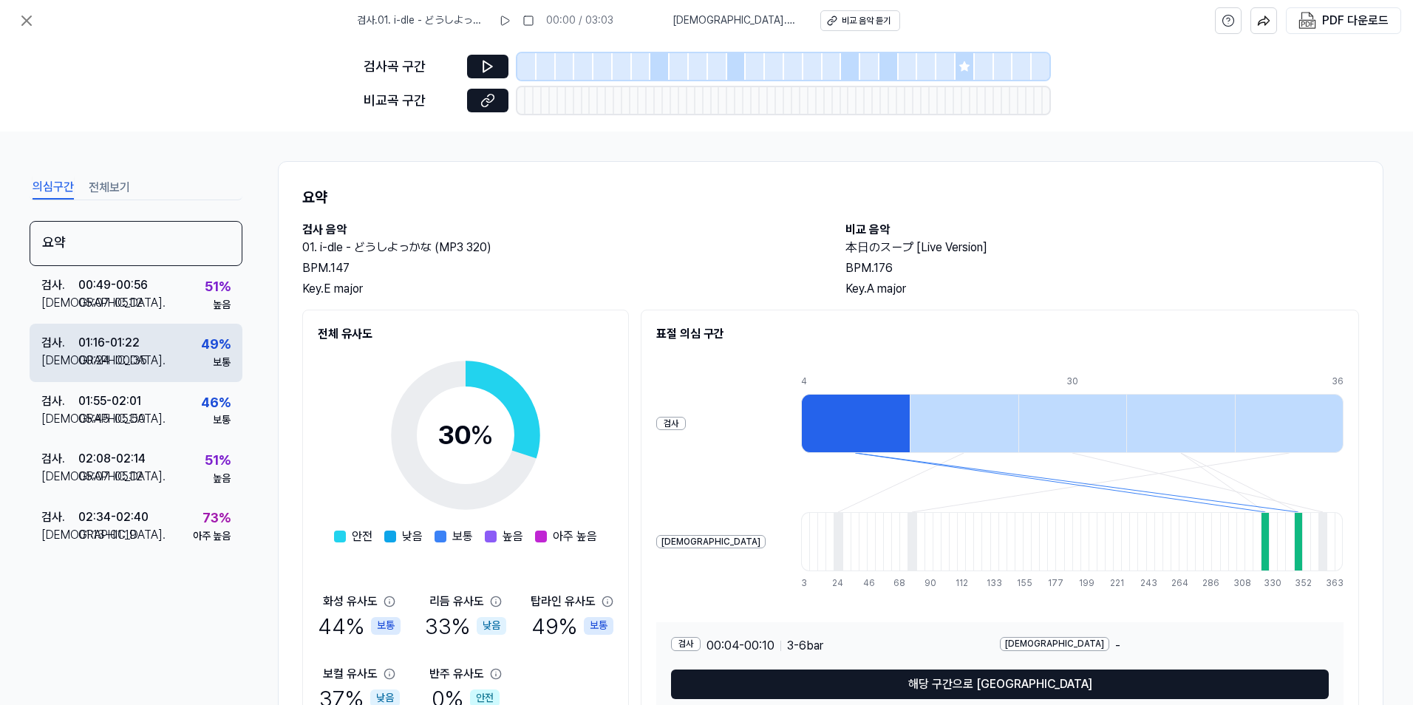
click at [146, 350] on div "검사 . 01:16 - 01:22 비교 . 00:24 - 00:35 49 % 보통" at bounding box center [136, 353] width 213 height 58
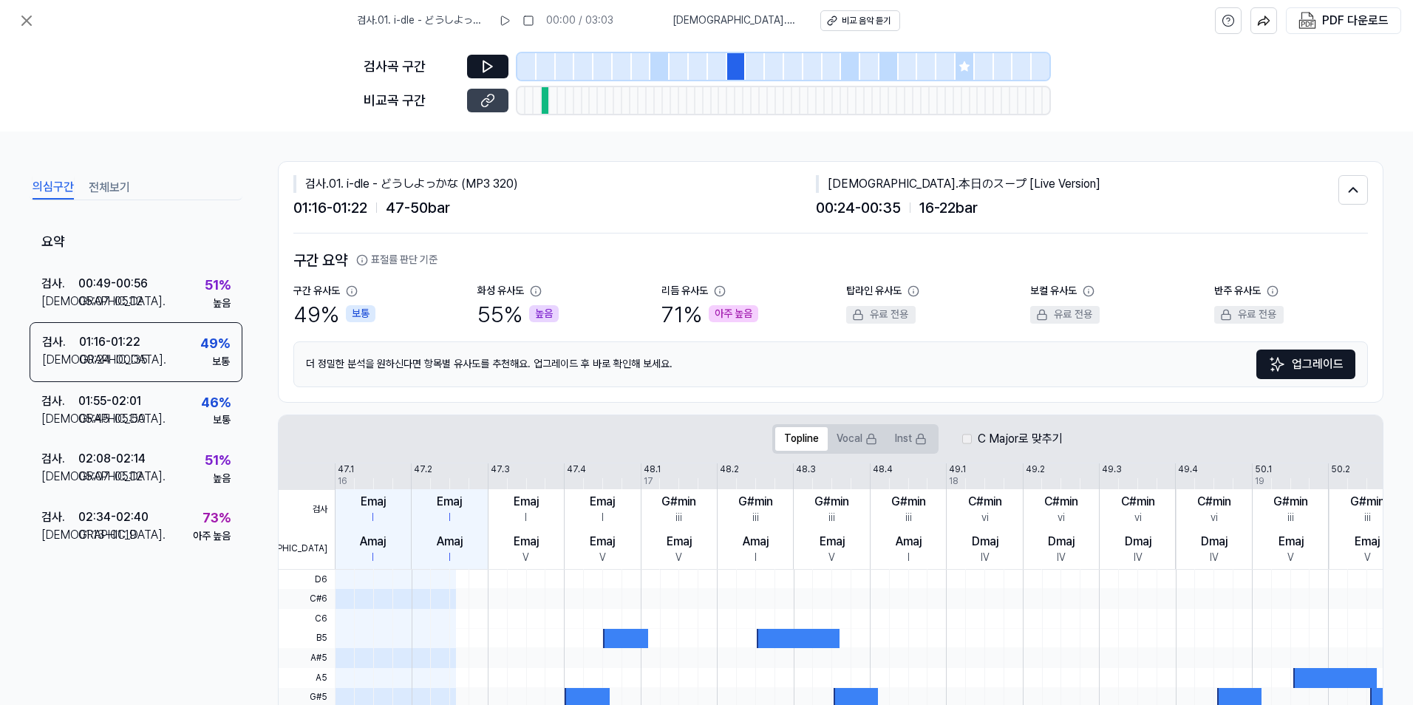
click at [499, 102] on button at bounding box center [487, 101] width 41 height 24
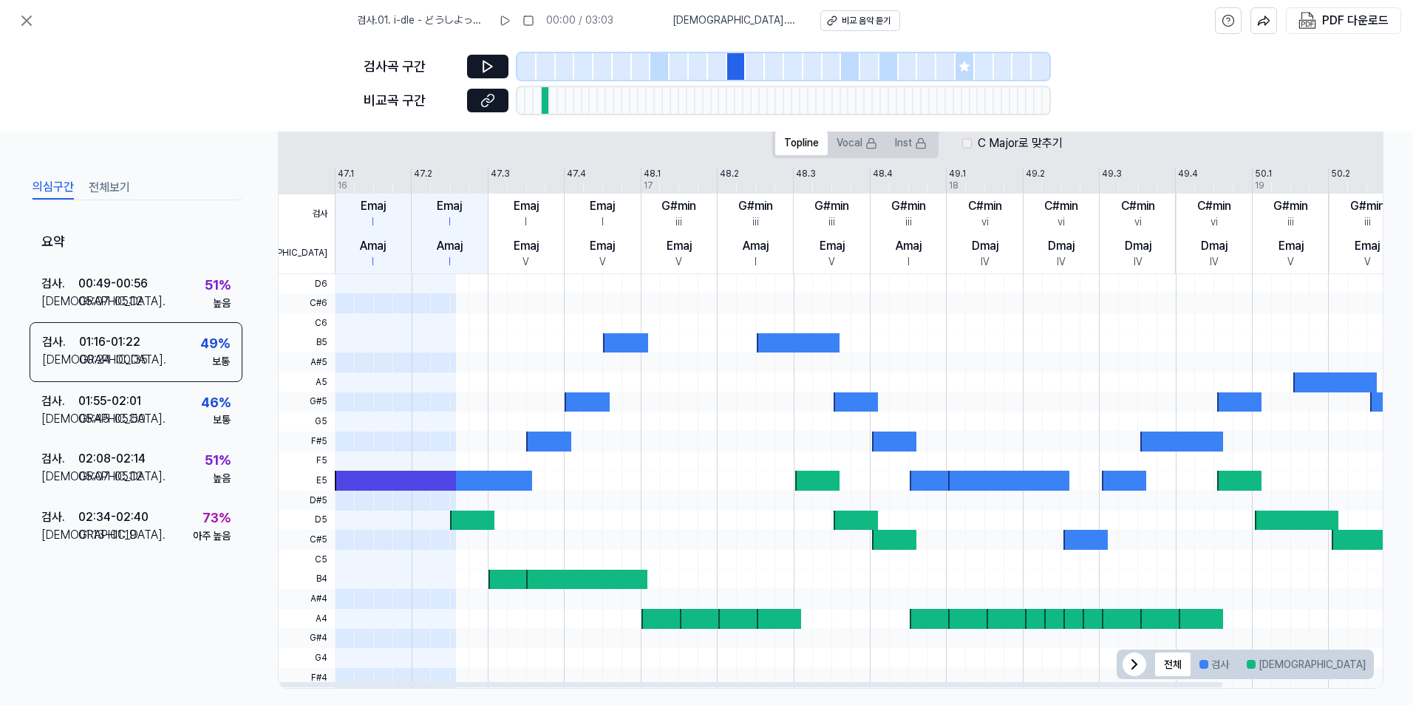
scroll to position [222, 0]
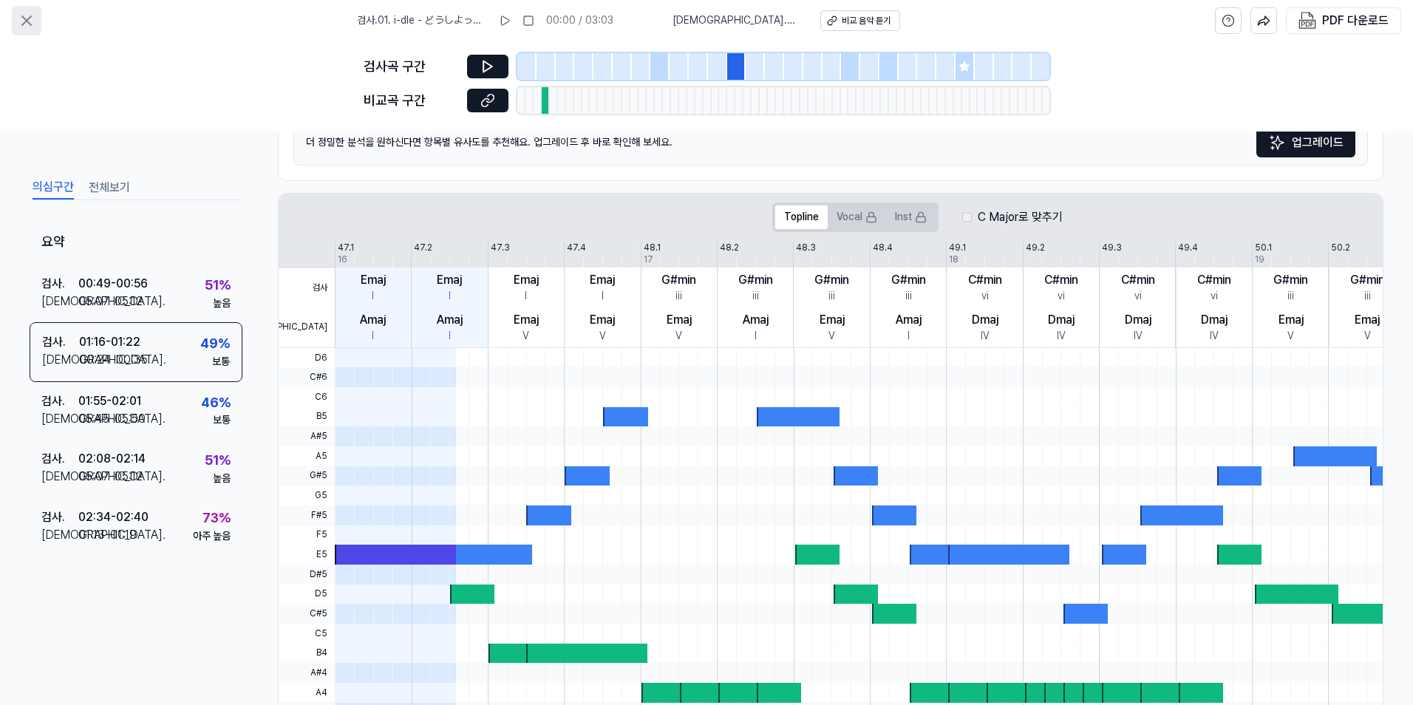
click at [30, 23] on icon at bounding box center [26, 20] width 9 height 9
click at [27, 19] on icon at bounding box center [27, 21] width 18 height 18
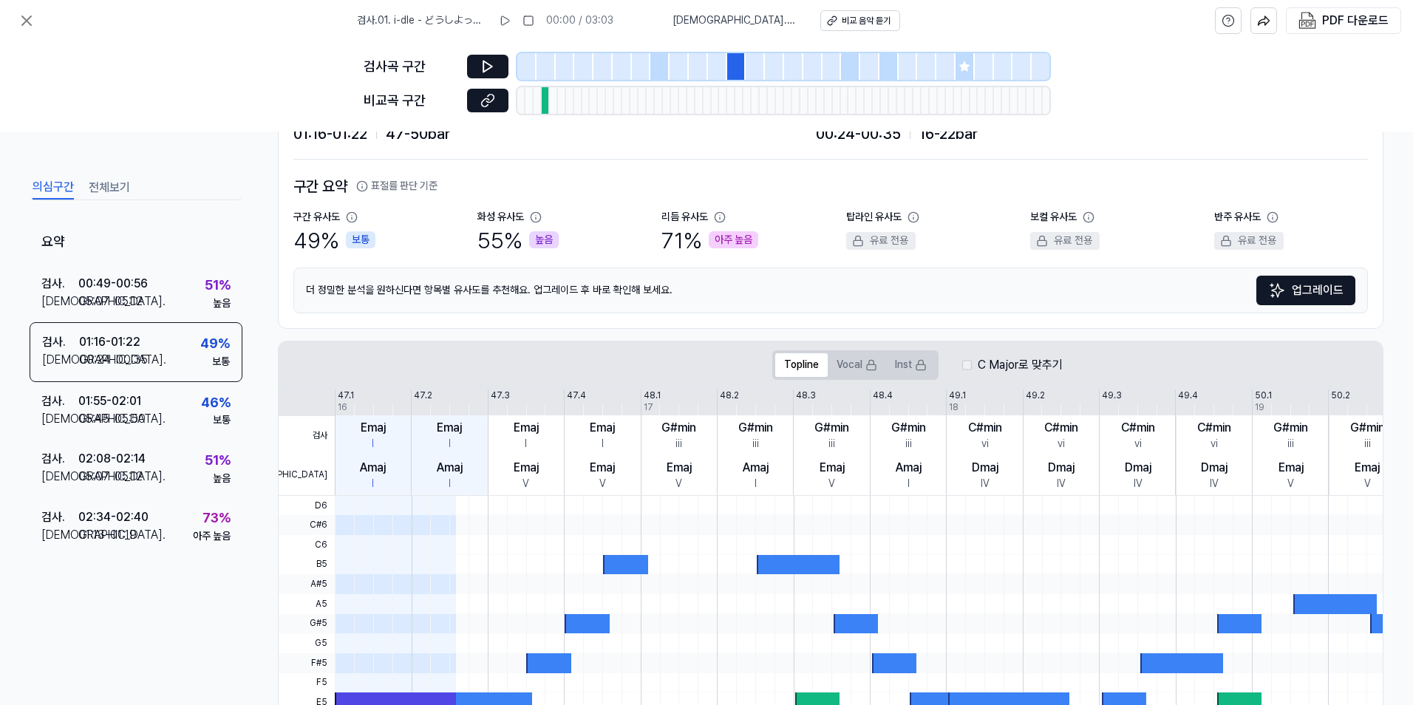
scroll to position [0, 0]
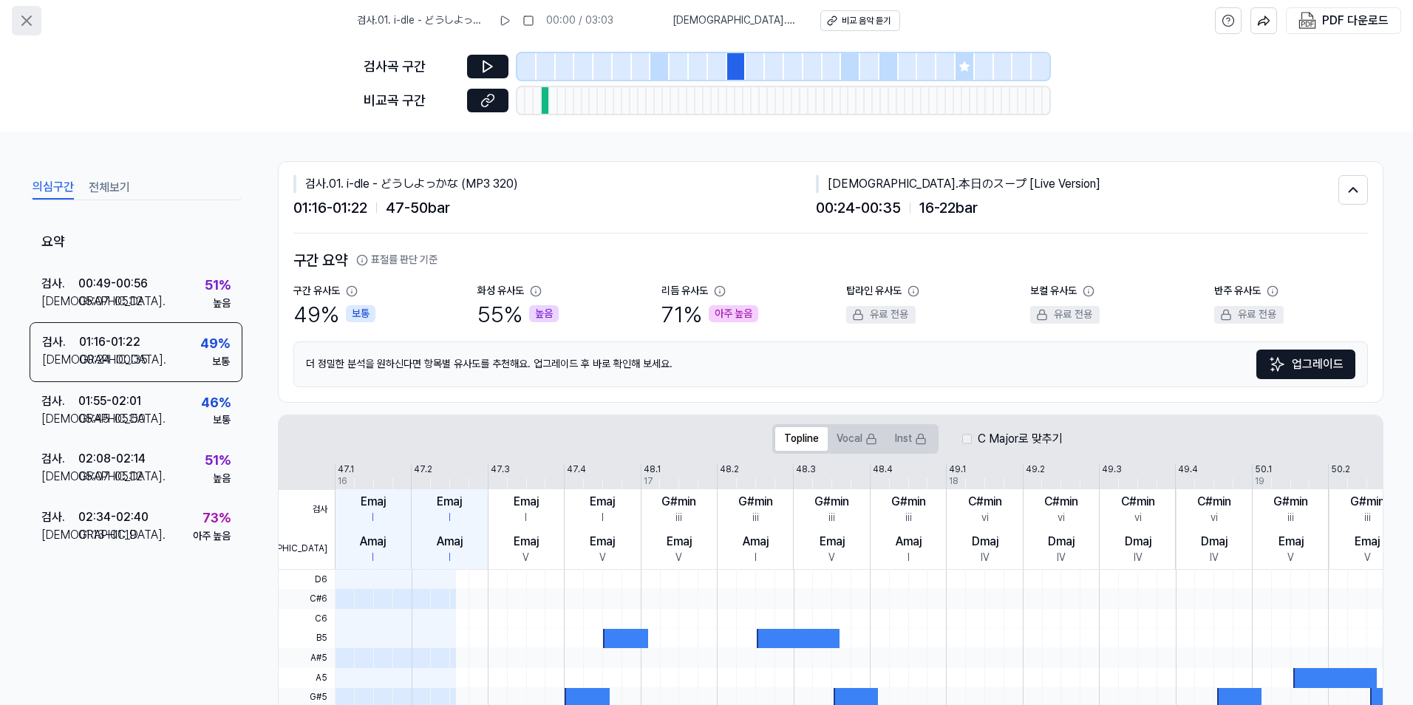
click at [28, 17] on icon at bounding box center [27, 21] width 18 height 18
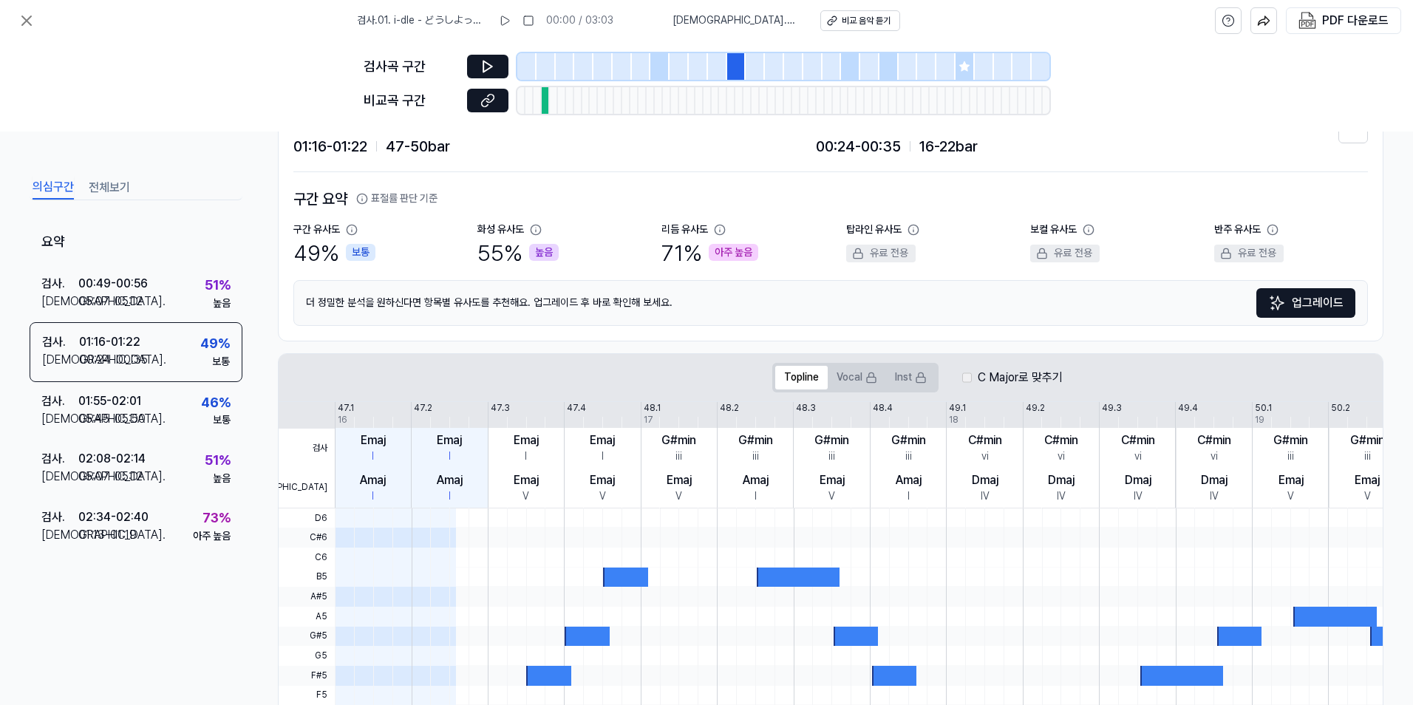
scroll to position [309, 0]
